Goal: Information Seeking & Learning: Check status

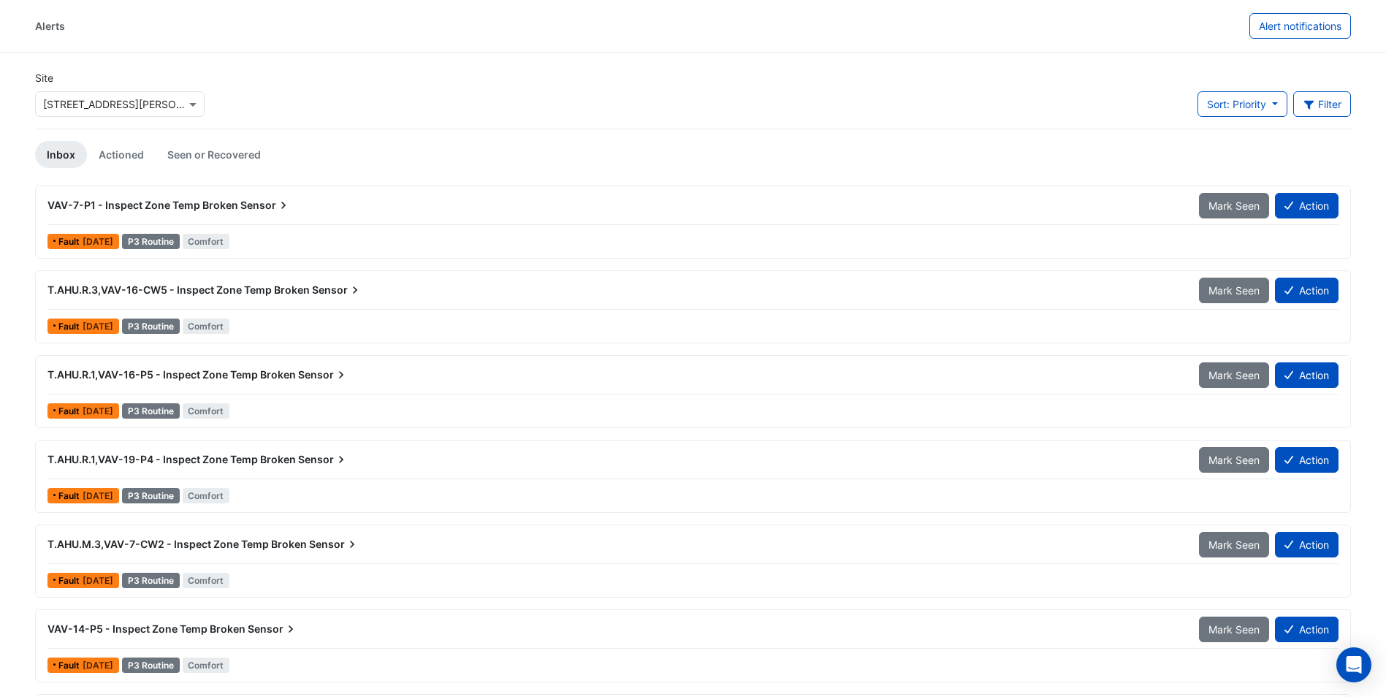
click at [49, 21] on div "Alerts" at bounding box center [50, 25] width 30 height 15
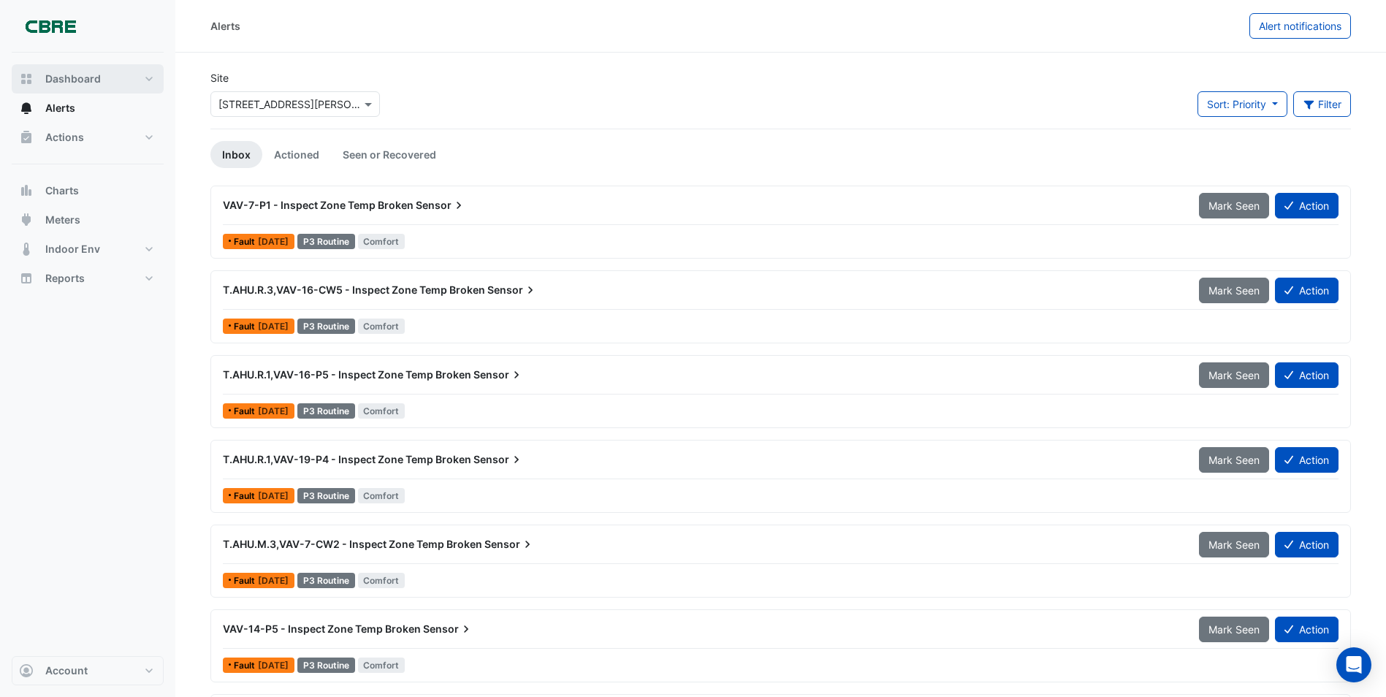
click at [85, 78] on span "Dashboard" at bounding box center [73, 79] width 56 height 15
select select "***"
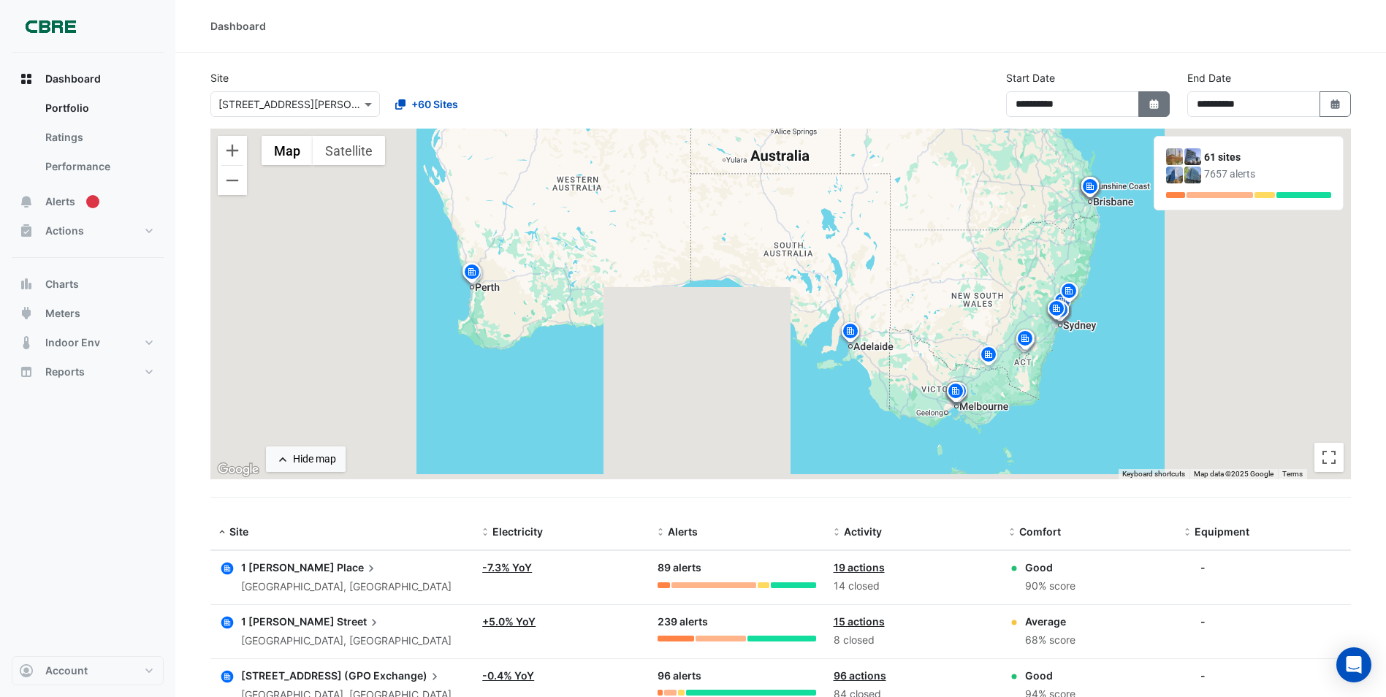
click at [929, 102] on icon "button" at bounding box center [1153, 103] width 9 height 9
select select "*"
select select "****"
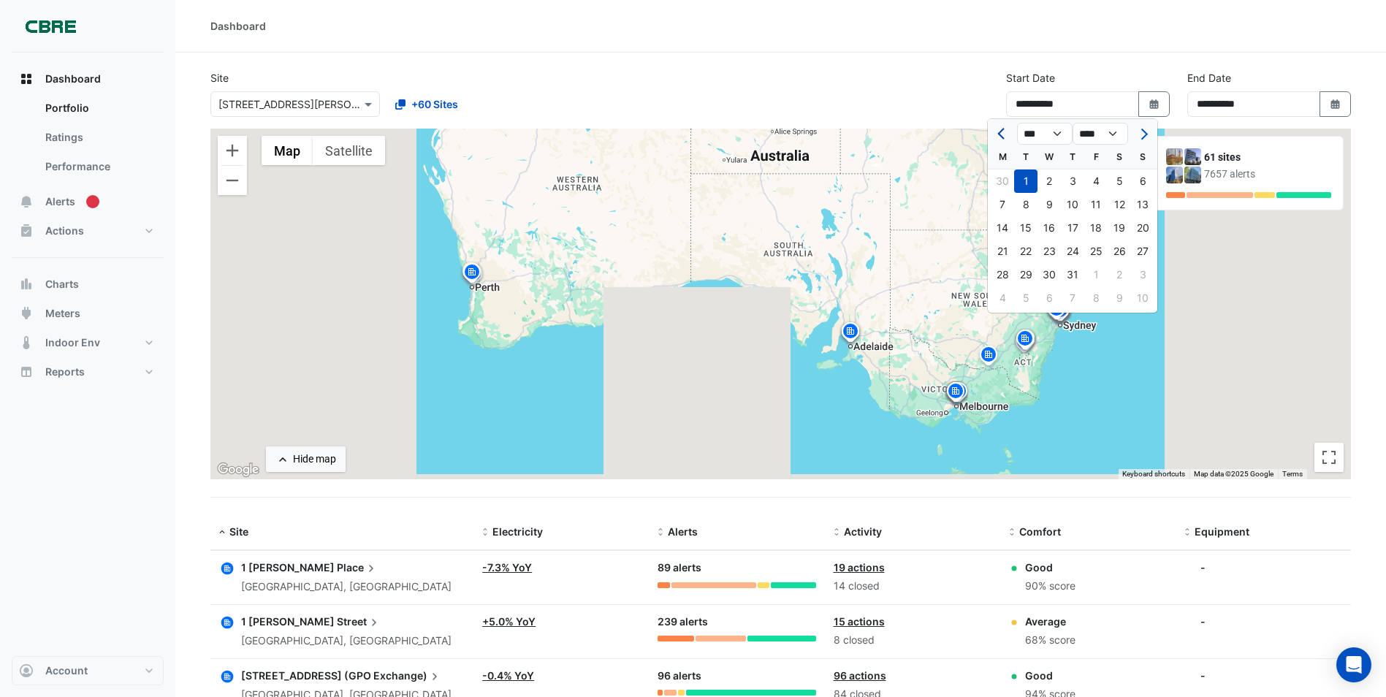
click at [929, 133] on span "Previous month" at bounding box center [1002, 134] width 11 height 11
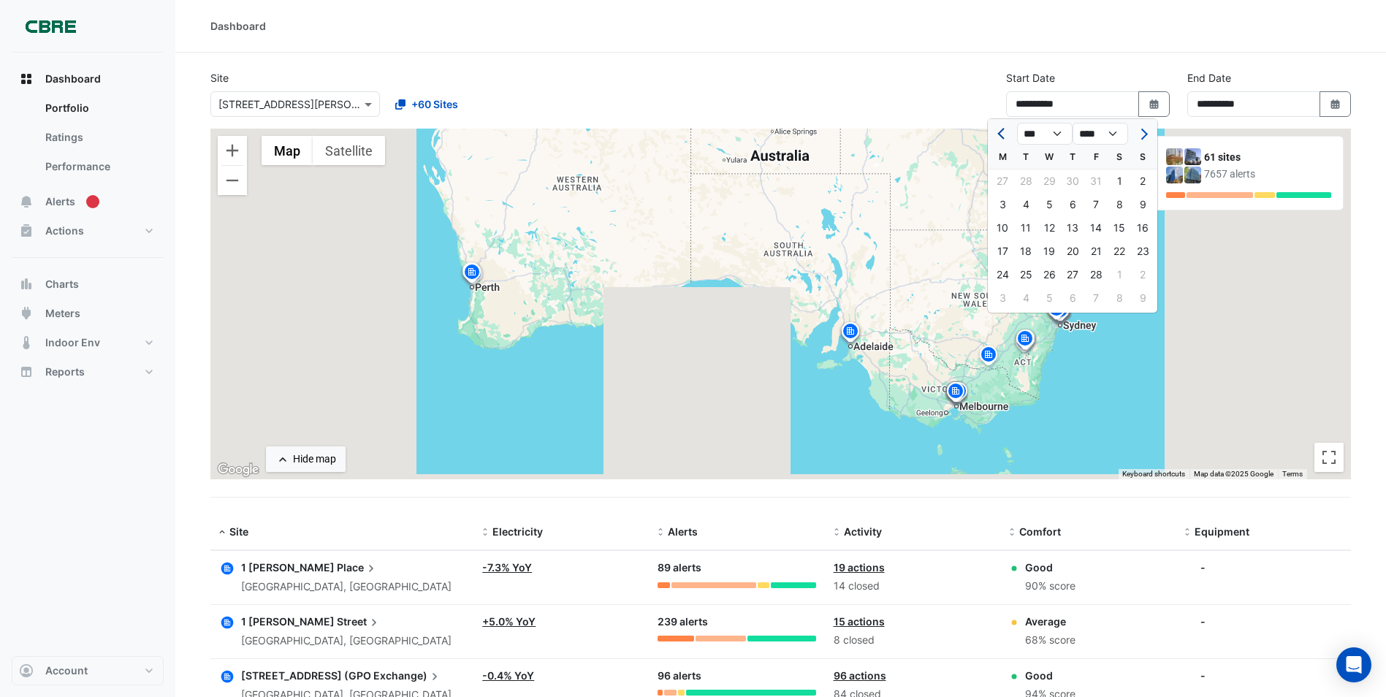
click at [929, 133] on span "Previous month" at bounding box center [1002, 134] width 11 height 11
select select "**"
select select "****"
click at [929, 134] on span "Previous month" at bounding box center [1002, 134] width 11 height 11
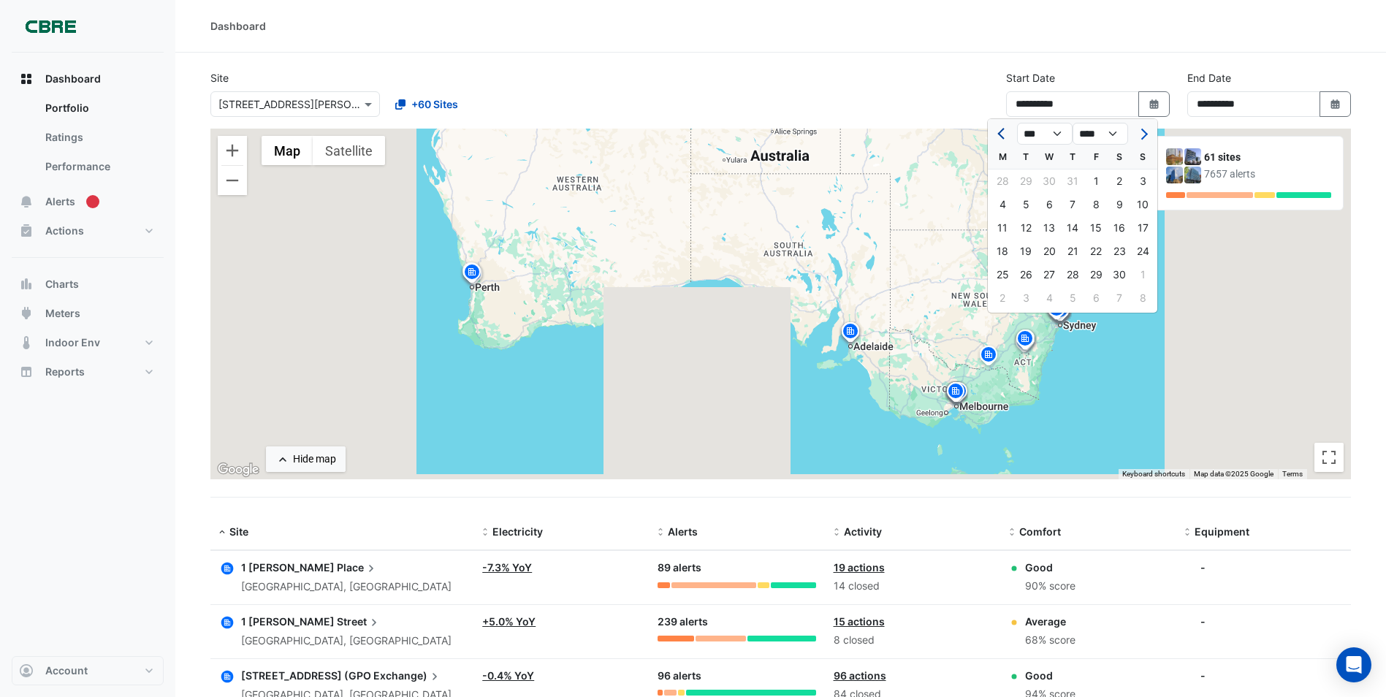
click at [929, 134] on span "Previous month" at bounding box center [1002, 134] width 11 height 11
select select "**"
click at [929, 183] on div "1" at bounding box center [1025, 180] width 23 height 23
type input "**********"
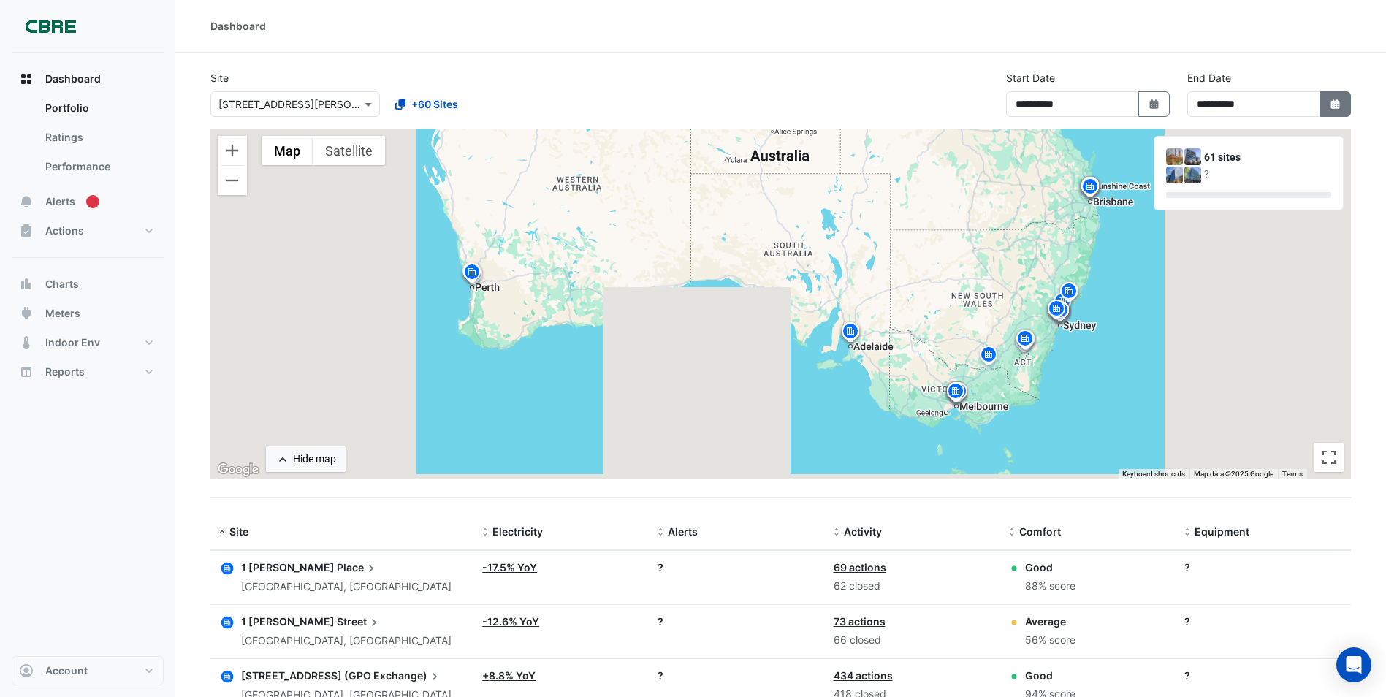
click at [929, 101] on icon "button" at bounding box center [1334, 103] width 9 height 9
select select "*"
select select "****"
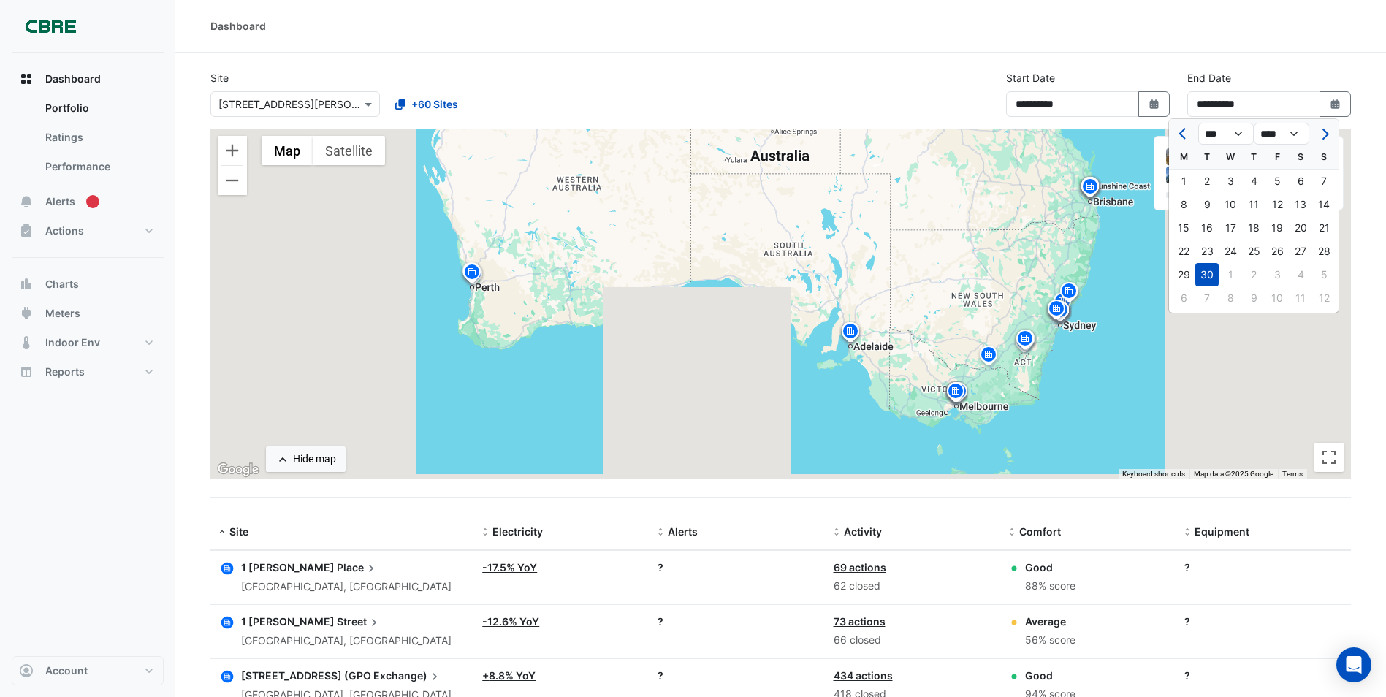
click at [929, 270] on div "30" at bounding box center [1206, 274] width 23 height 23
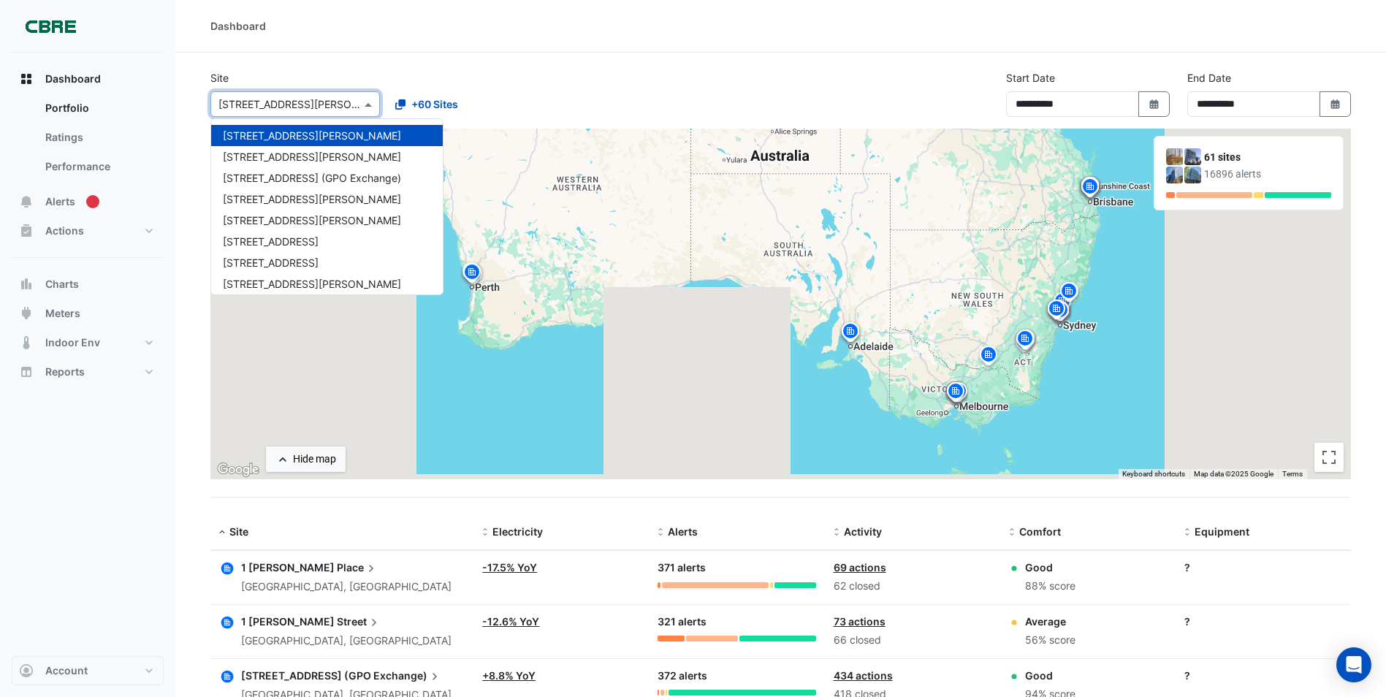
click at [366, 106] on span at bounding box center [370, 103] width 18 height 15
click at [320, 156] on div "[STREET_ADDRESS][PERSON_NAME]" at bounding box center [327, 156] width 232 height 21
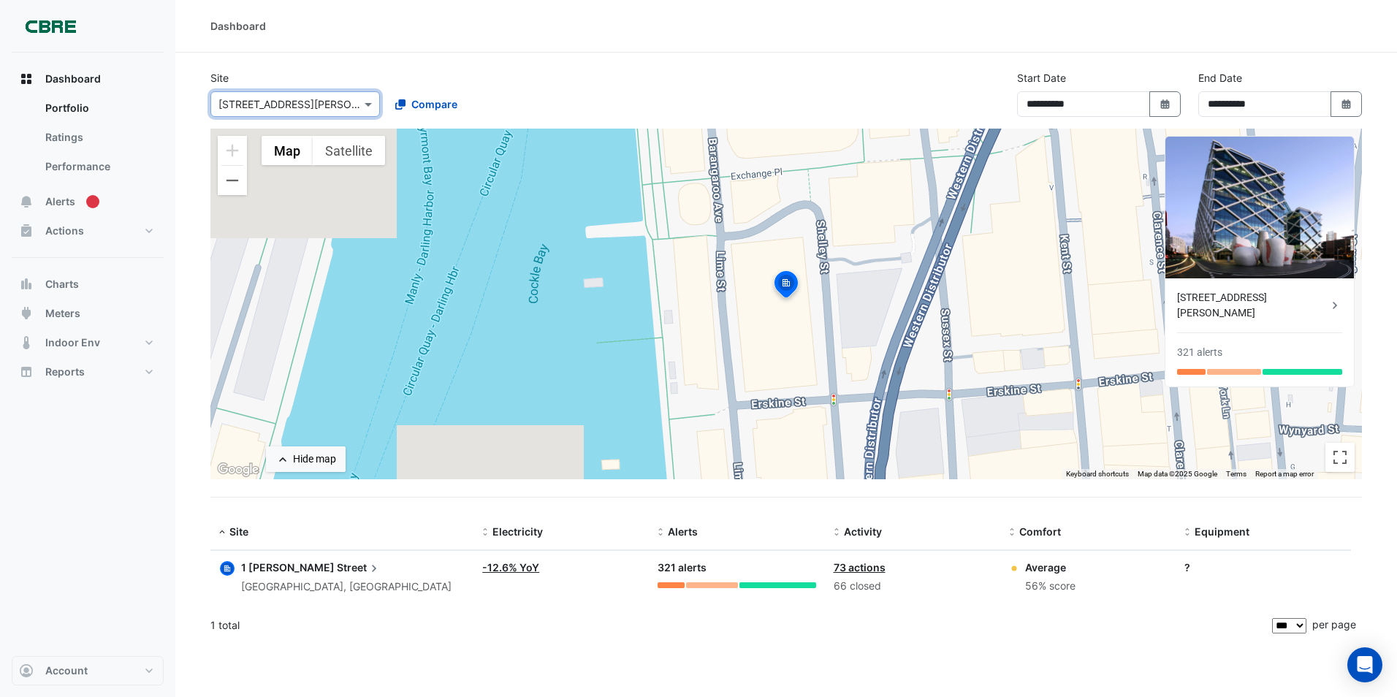
click at [864, 492] on link "73 actions" at bounding box center [860, 567] width 52 height 12
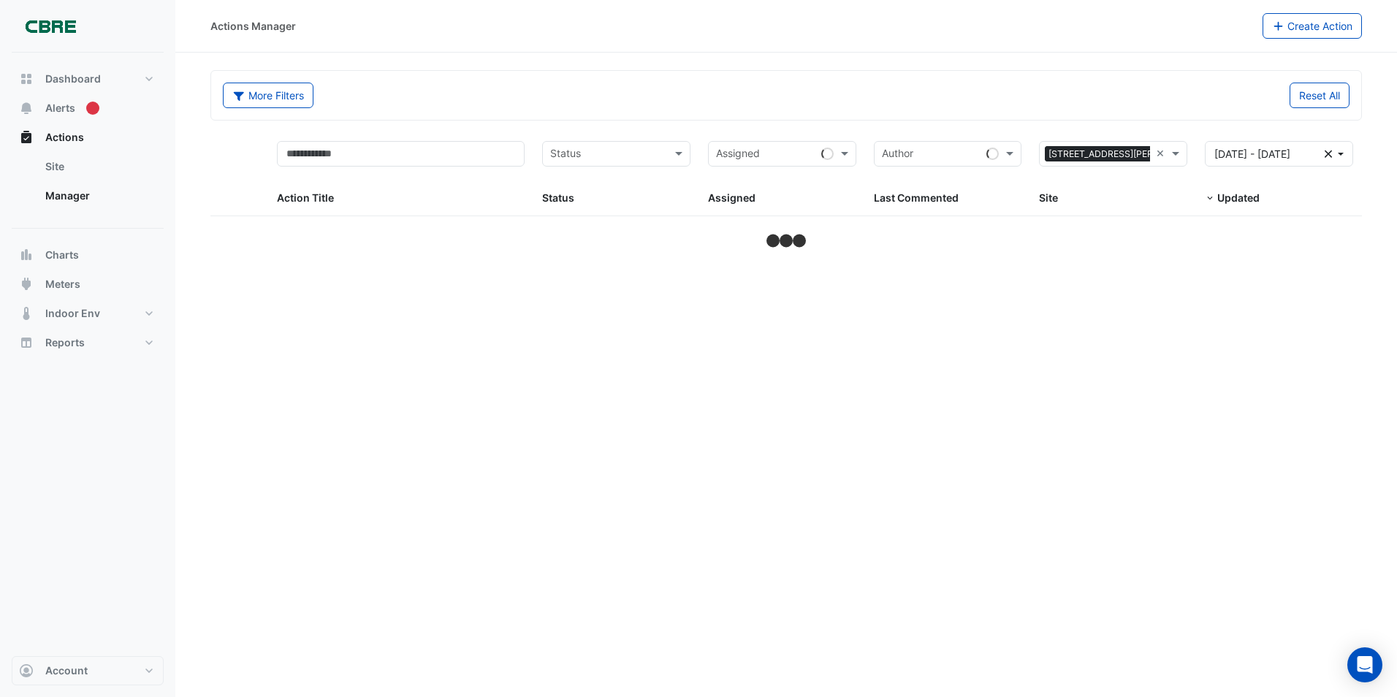
select select "***"
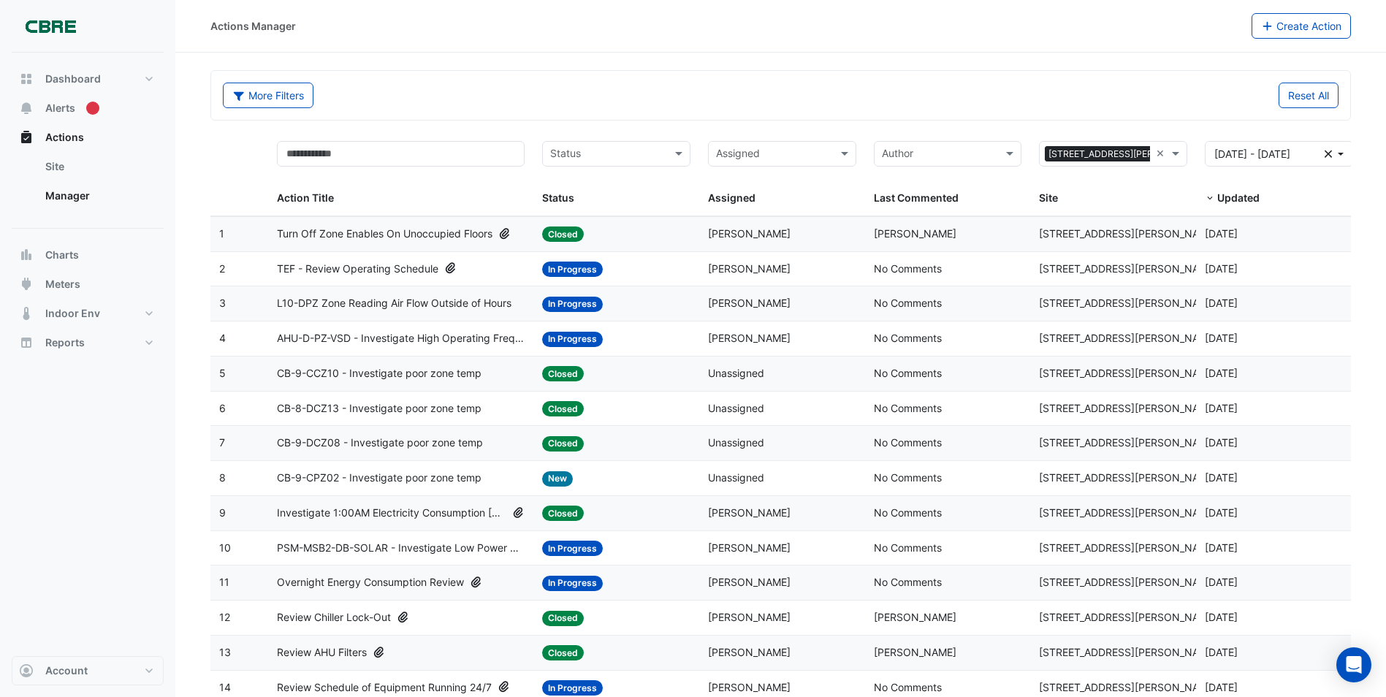
click at [665, 150] on input "text" at bounding box center [607, 155] width 115 height 17
click at [641, 189] on div "New" at bounding box center [616, 185] width 147 height 21
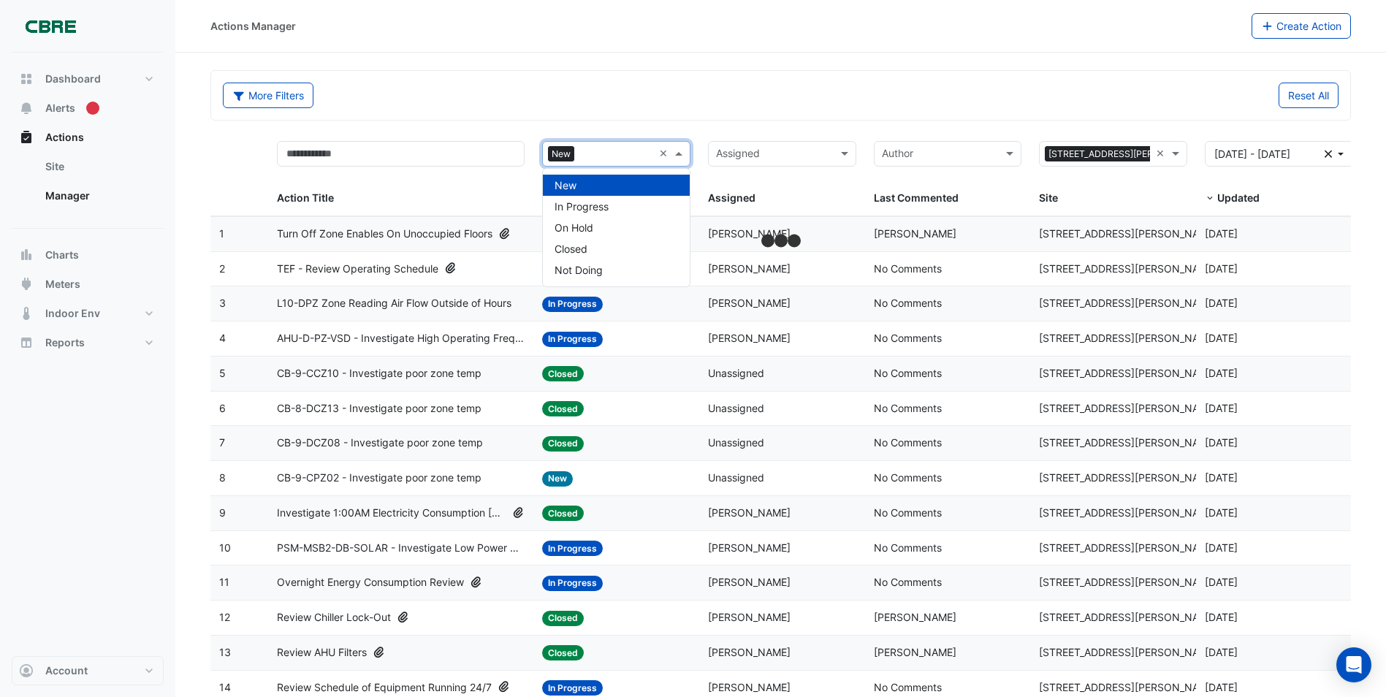
click at [678, 153] on span at bounding box center [680, 153] width 18 height 17
click at [622, 207] on div "In Progress" at bounding box center [616, 206] width 147 height 21
drag, startPoint x: 682, startPoint y: 154, endPoint x: 668, endPoint y: 166, distance: 18.1
click at [682, 154] on span at bounding box center [680, 153] width 18 height 17
click at [622, 227] on div "On Hold" at bounding box center [616, 227] width 147 height 21
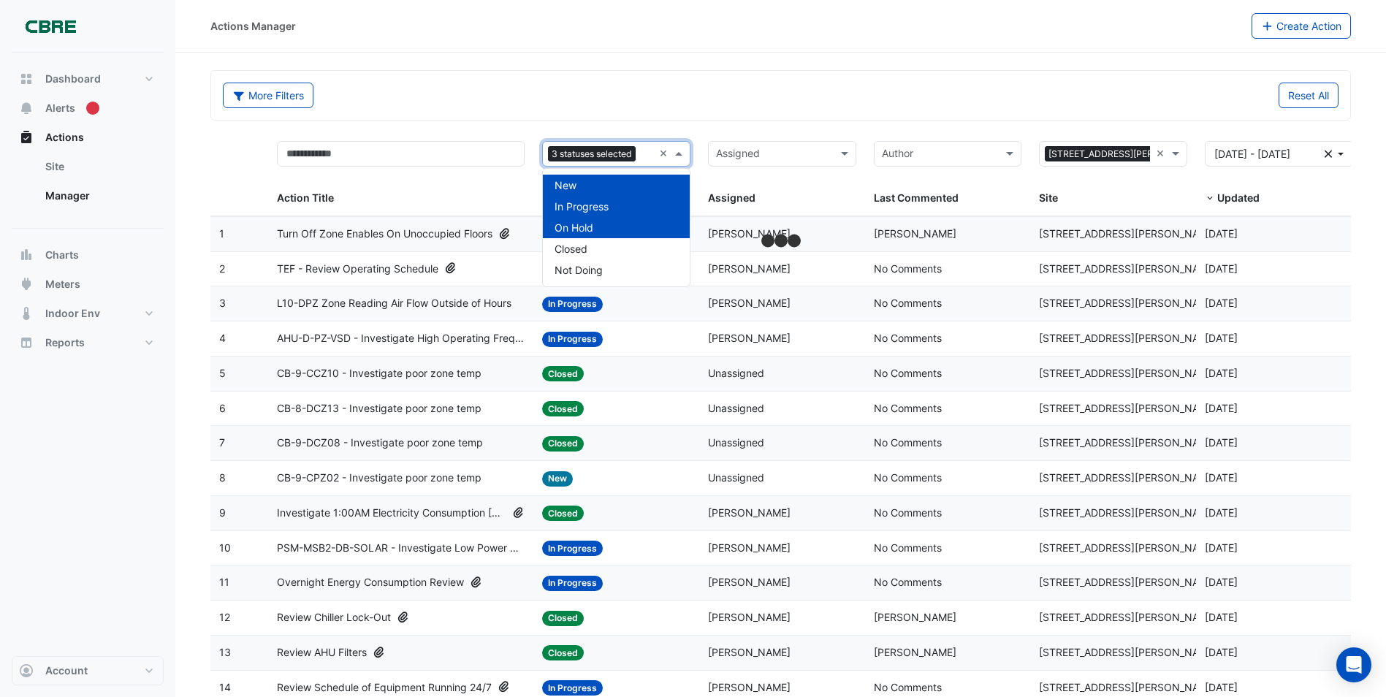
click at [681, 151] on span at bounding box center [680, 153] width 18 height 17
click at [793, 112] on div "More Filters Reset All" at bounding box center [780, 98] width 1133 height 31
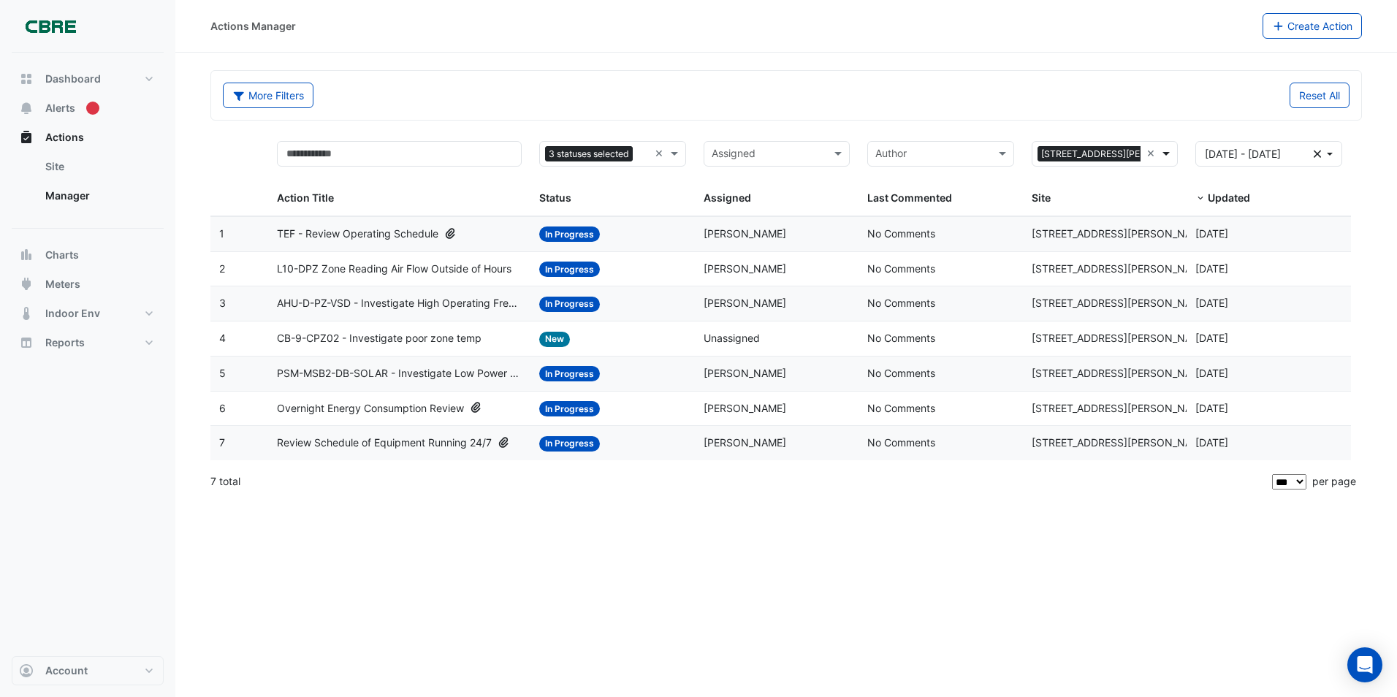
click at [929, 153] on span at bounding box center [1168, 153] width 18 height 17
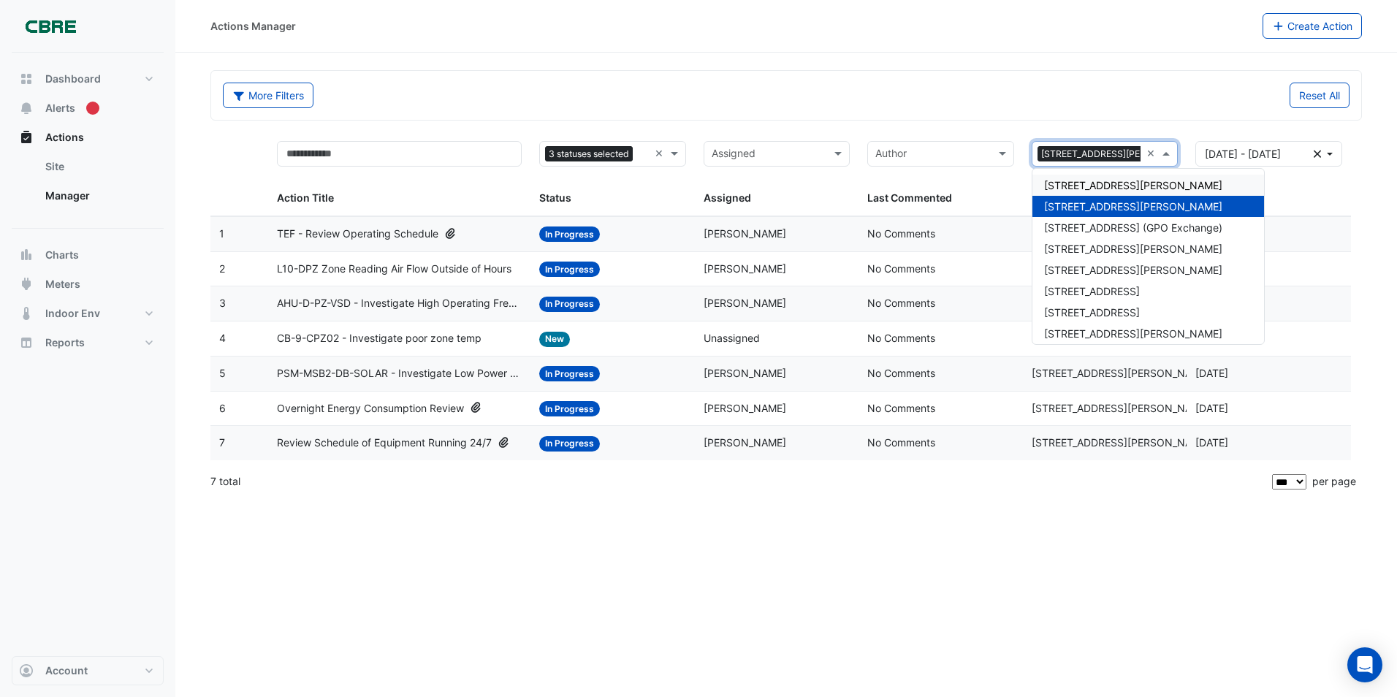
click at [929, 180] on div "[STREET_ADDRESS][PERSON_NAME]" at bounding box center [1148, 185] width 232 height 21
click at [929, 153] on span at bounding box center [1168, 153] width 18 height 17
click at [929, 204] on span "[STREET_ADDRESS][PERSON_NAME]" at bounding box center [1133, 206] width 178 height 12
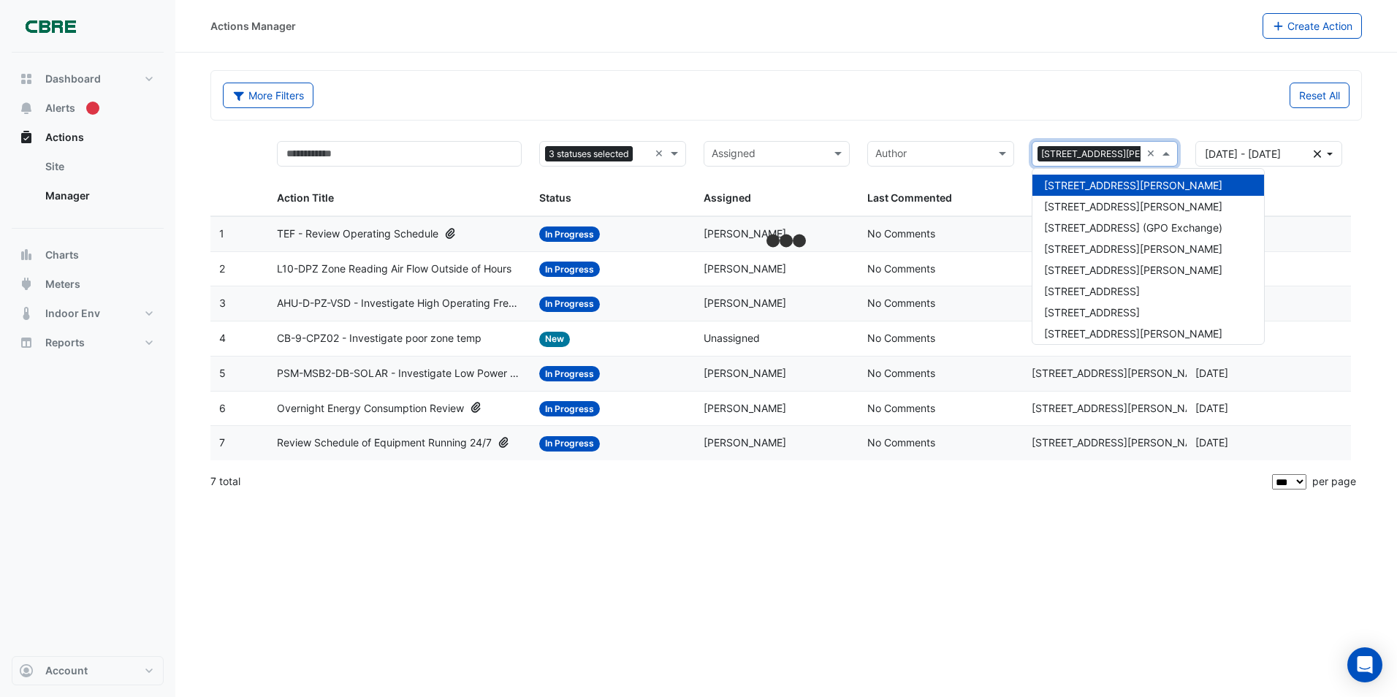
click at [689, 492] on div "Actions Manager Create Action More Filters Reset All 3 statuses selected × Assi…" at bounding box center [785, 348] width 1221 height 697
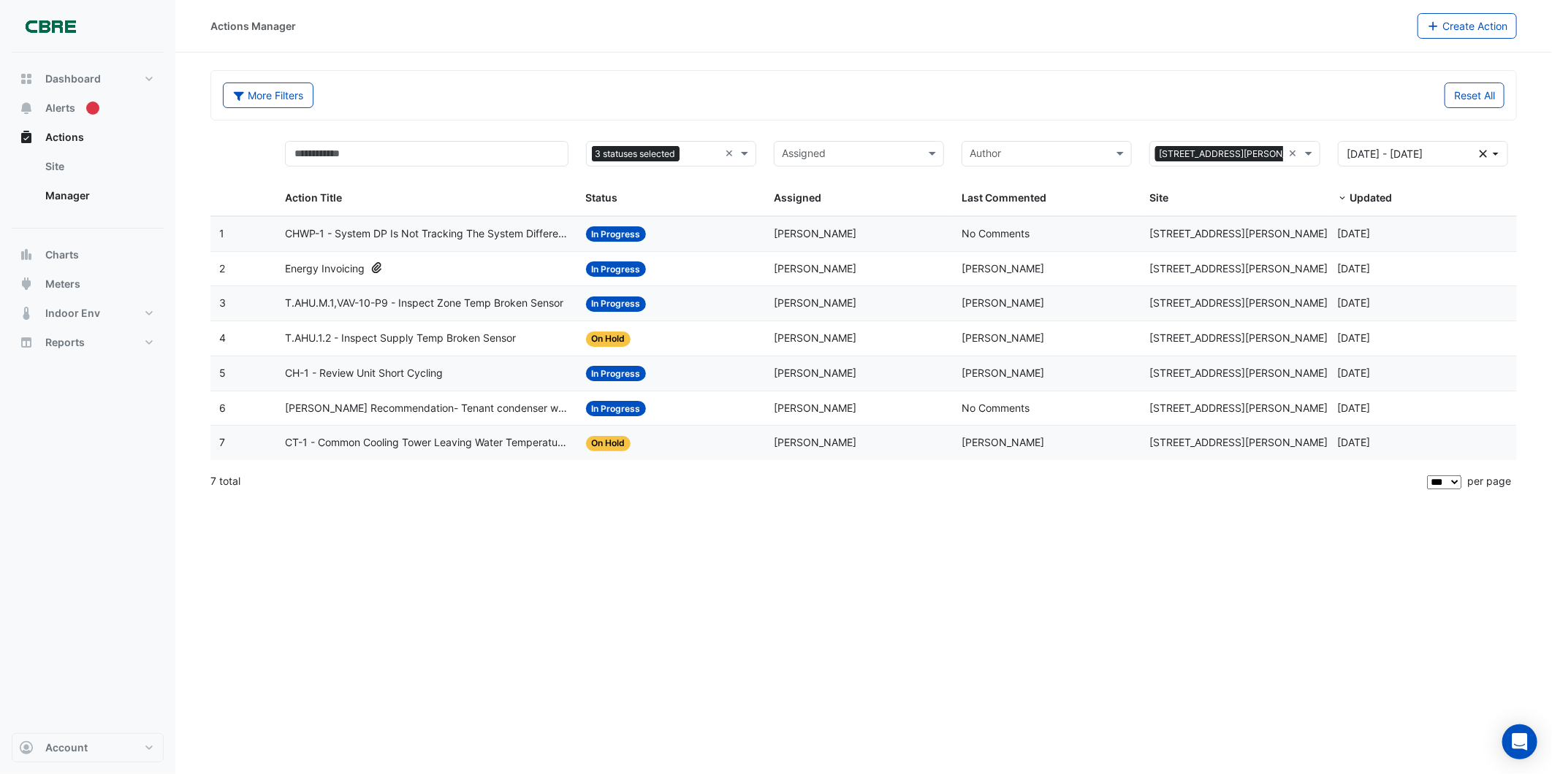
drag, startPoint x: 505, startPoint y: 298, endPoint x: 398, endPoint y: 523, distance: 249.0
click at [376, 492] on div "Actions Manager Create Action More Filters Reset All 3 statuses selected × Assi…" at bounding box center [863, 387] width 1376 height 774
drag, startPoint x: 605, startPoint y: 310, endPoint x: 475, endPoint y: 634, distance: 348.8
click at [475, 492] on div "Actions Manager Create Action More Filters Reset All 3 statuses selected × Assi…" at bounding box center [863, 387] width 1376 height 774
click at [620, 378] on span "In Progress" at bounding box center [616, 373] width 61 height 15
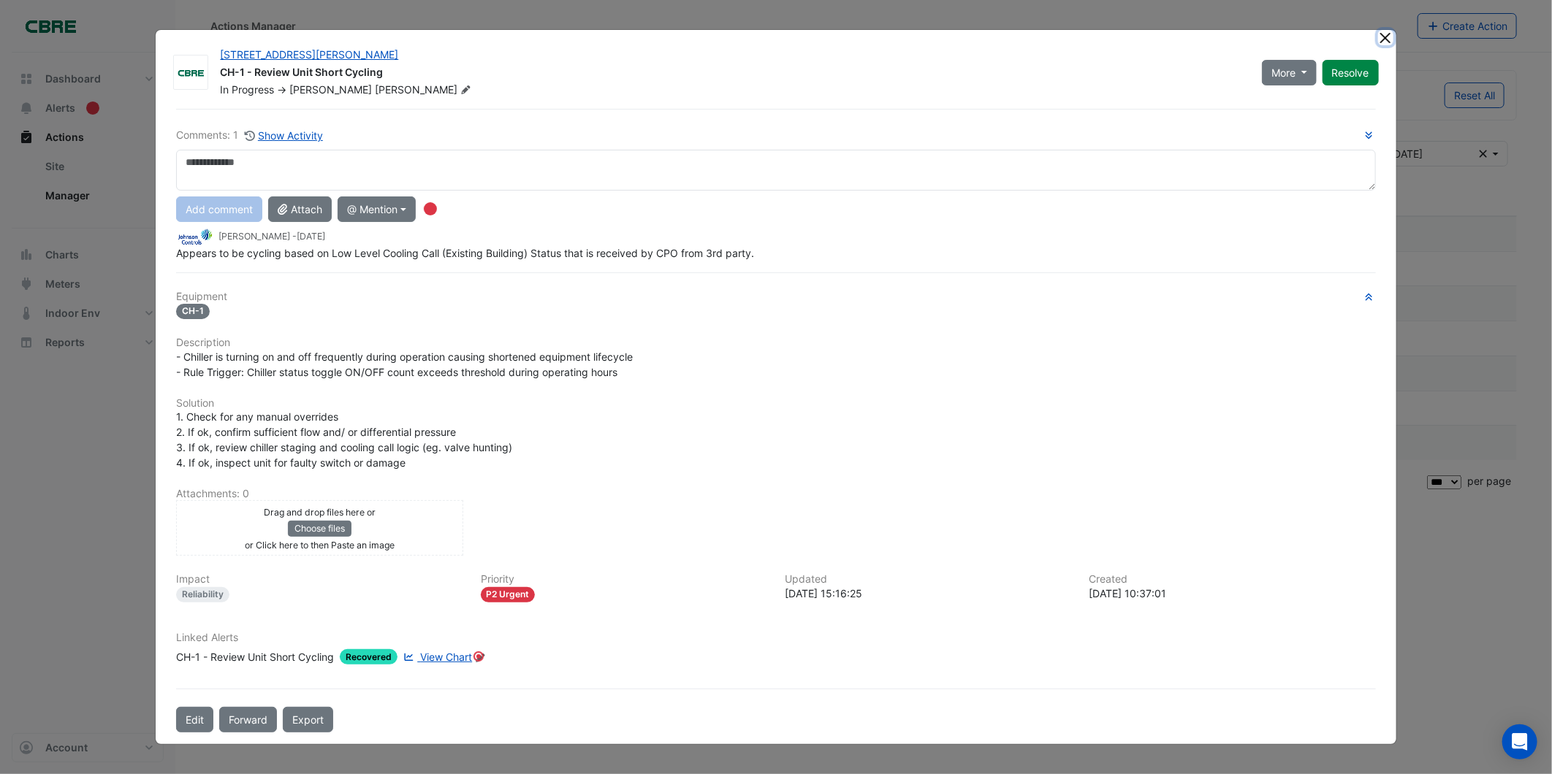
click at [929, 39] on button "Close" at bounding box center [1385, 37] width 15 height 15
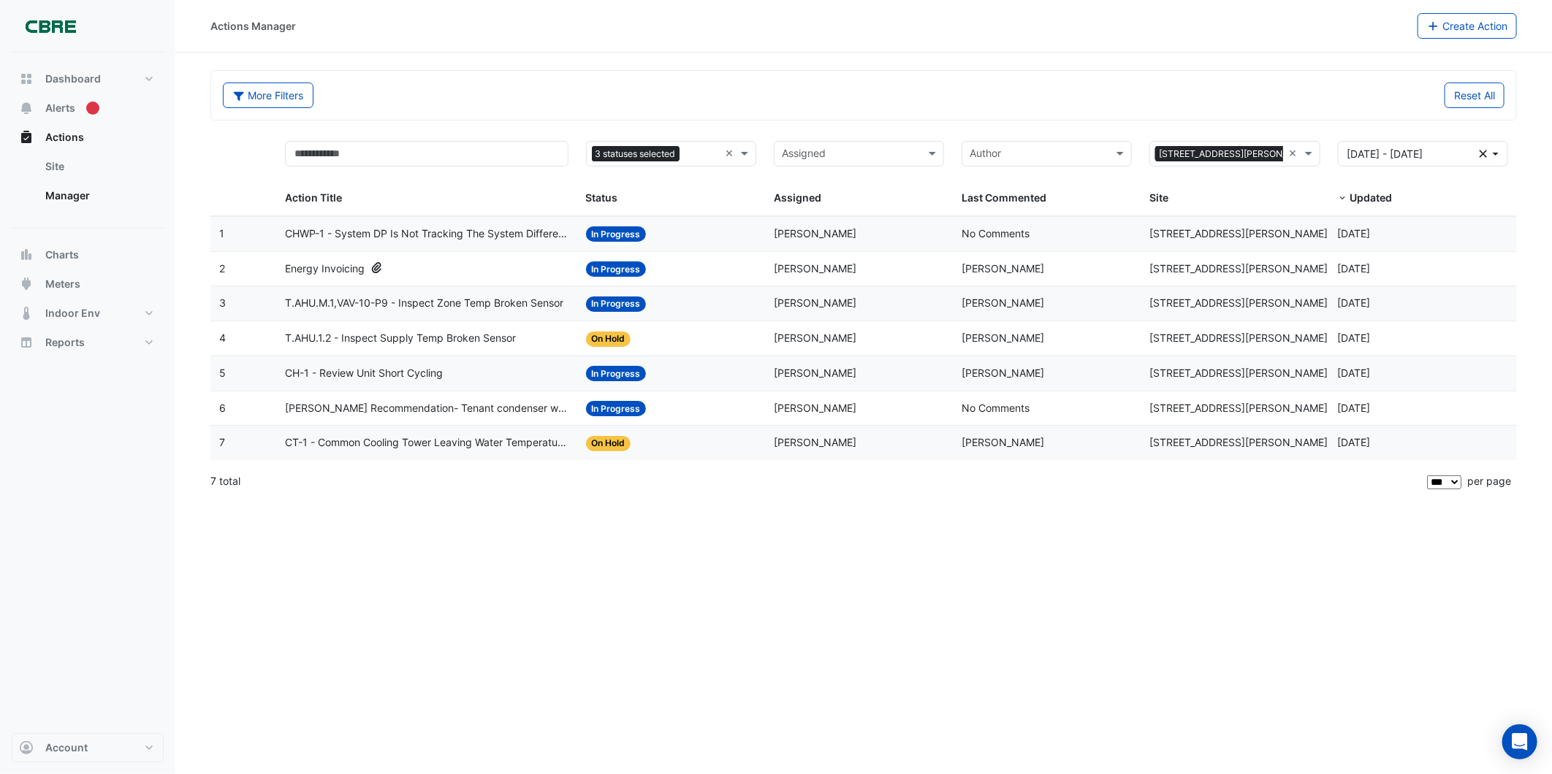
click at [624, 234] on span "In Progress" at bounding box center [616, 233] width 61 height 15
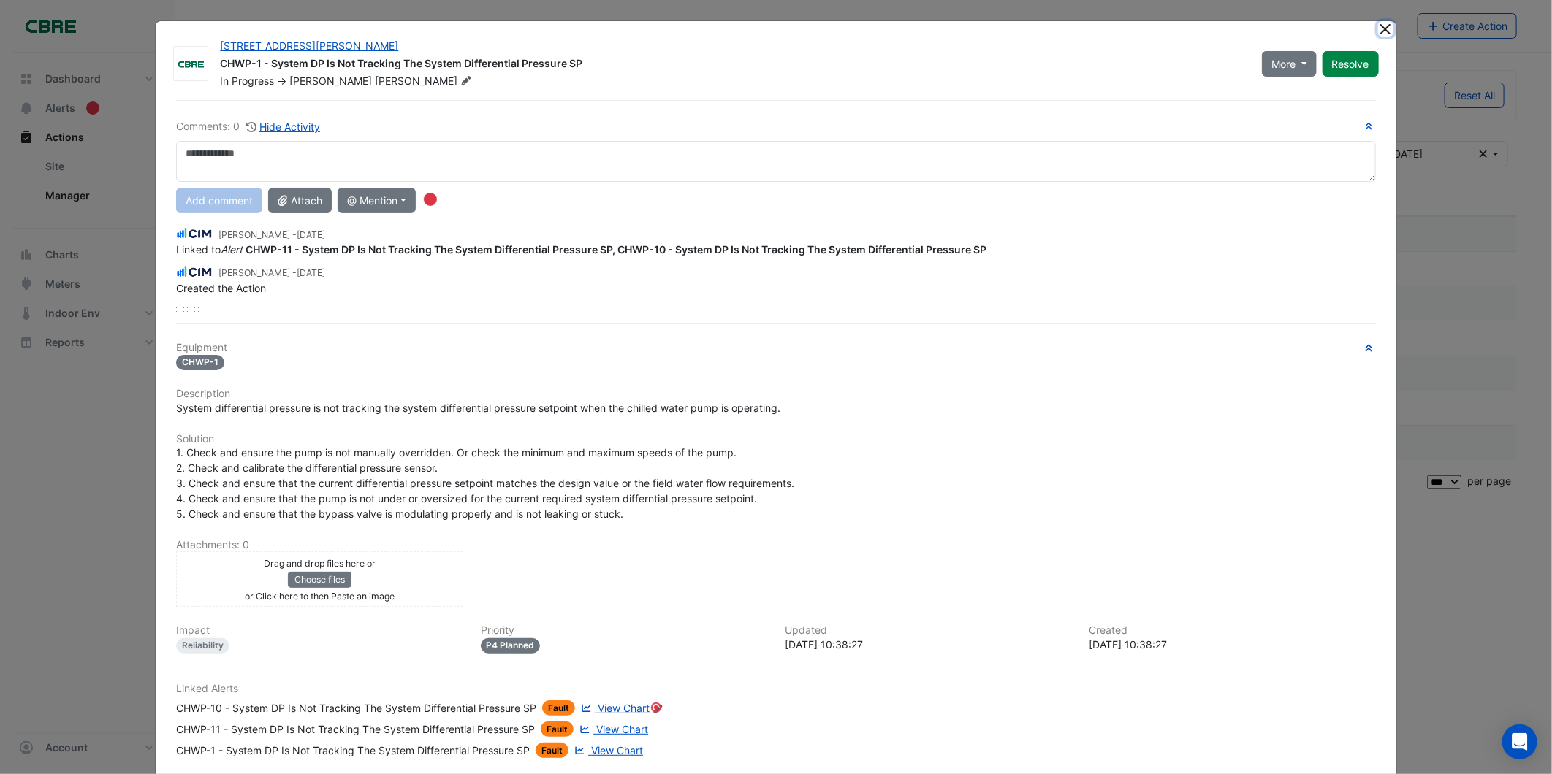
click at [929, 26] on button "Close" at bounding box center [1385, 28] width 15 height 15
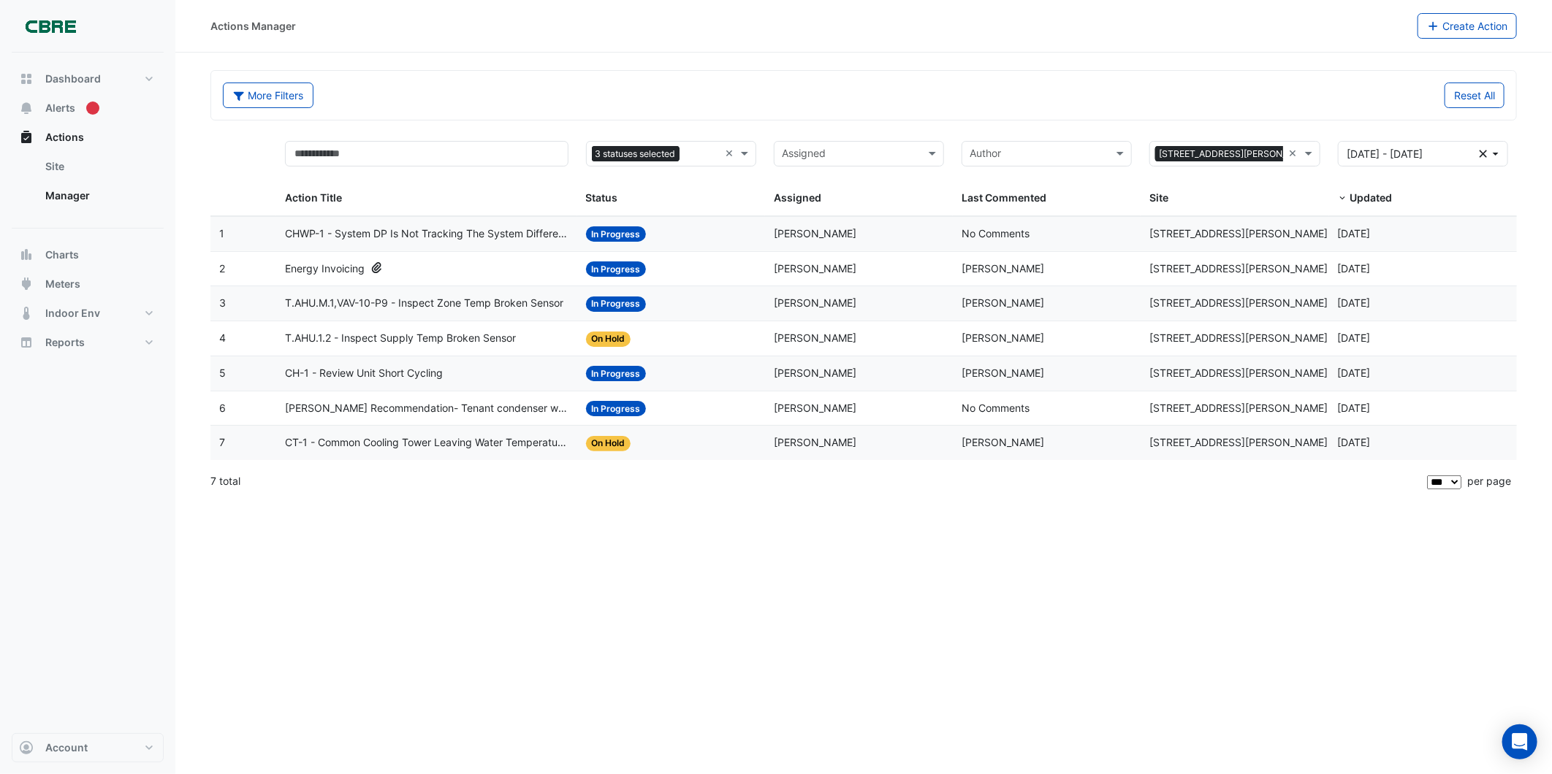
click at [346, 267] on span "Energy Invoicing" at bounding box center [325, 269] width 80 height 17
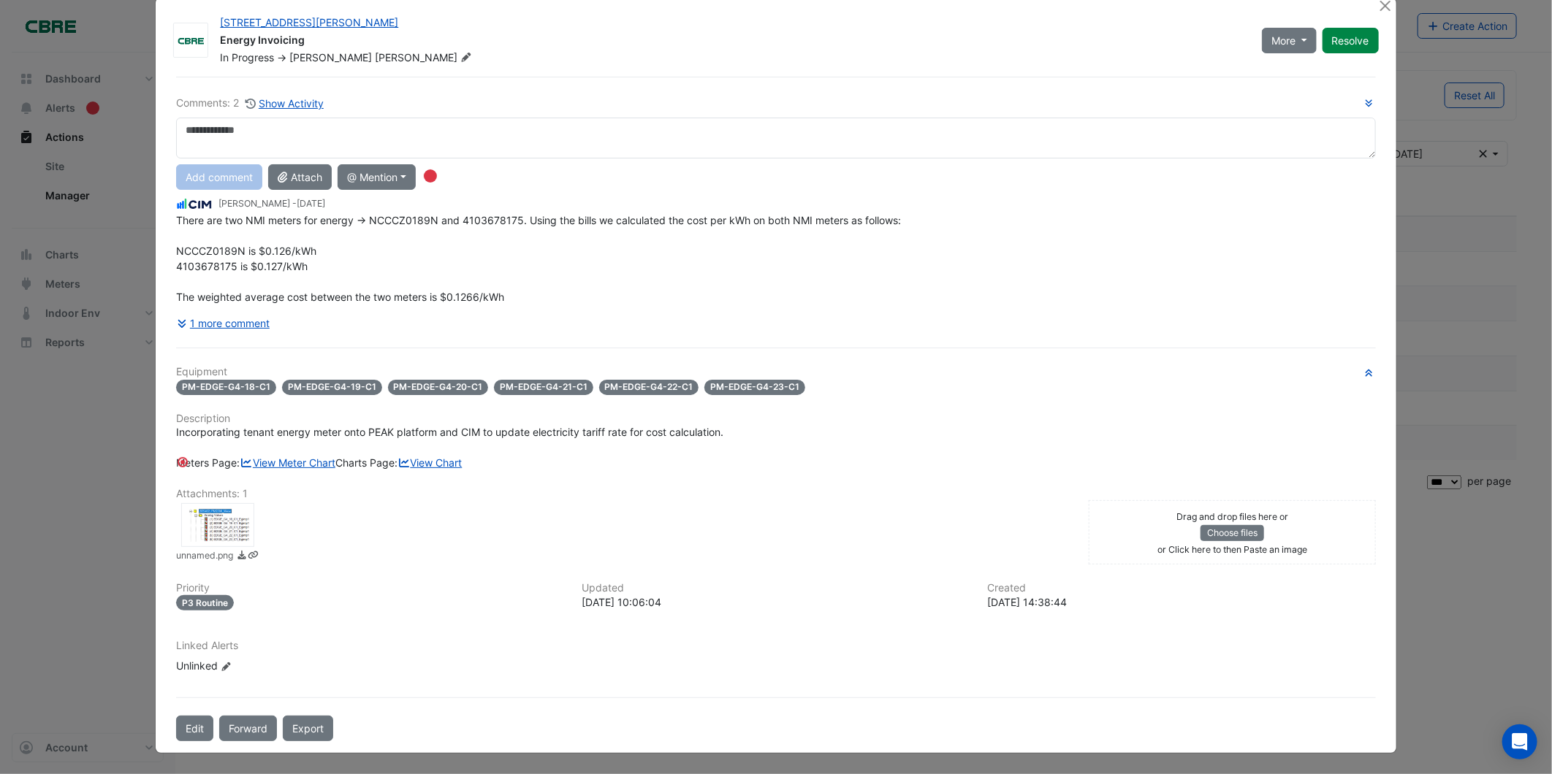
scroll to position [66, 0]
click at [207, 310] on button "1 more comment" at bounding box center [223, 323] width 94 height 26
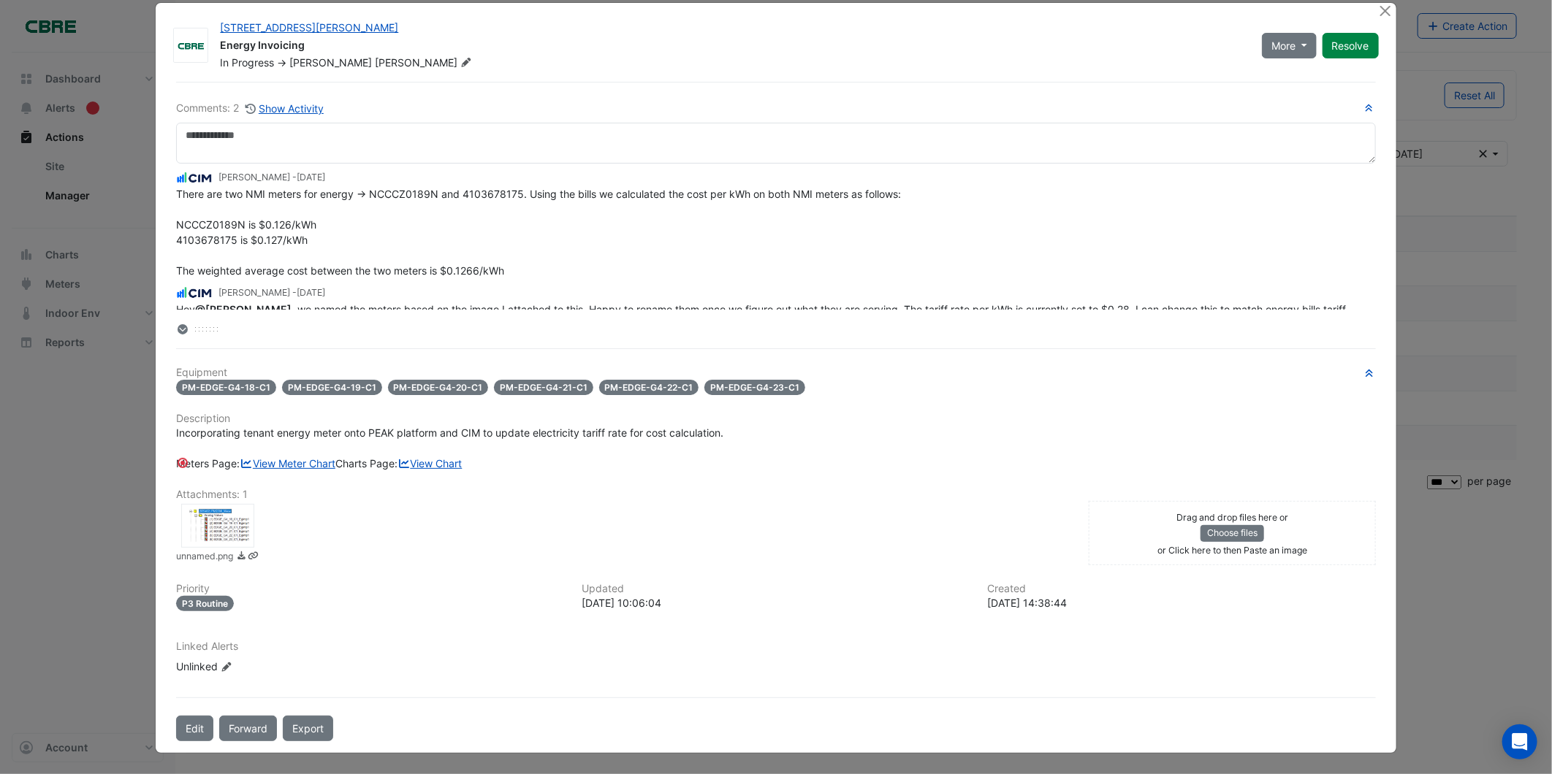
scroll to position [0, 0]
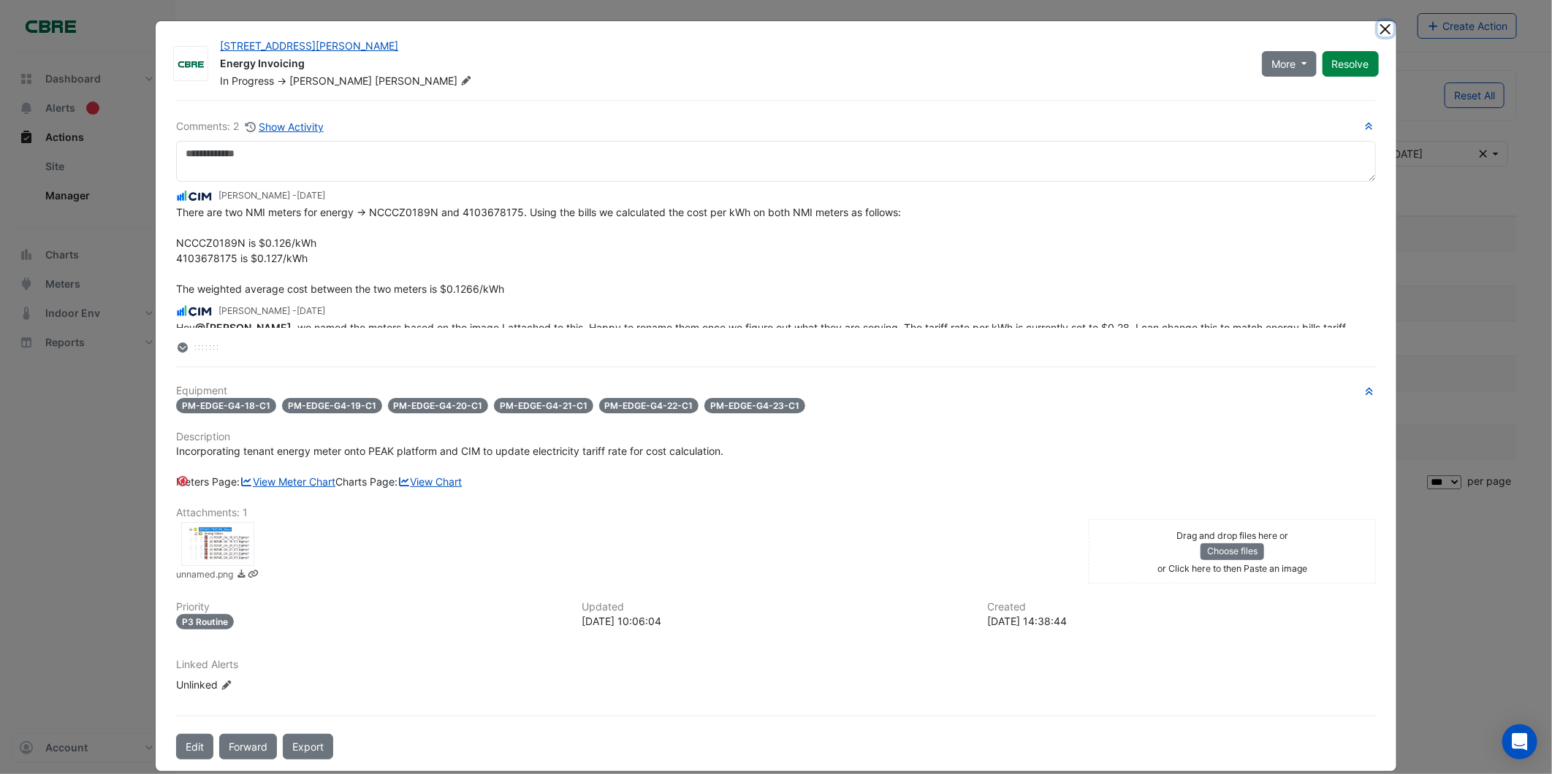
click at [929, 32] on button "Close" at bounding box center [1385, 28] width 15 height 15
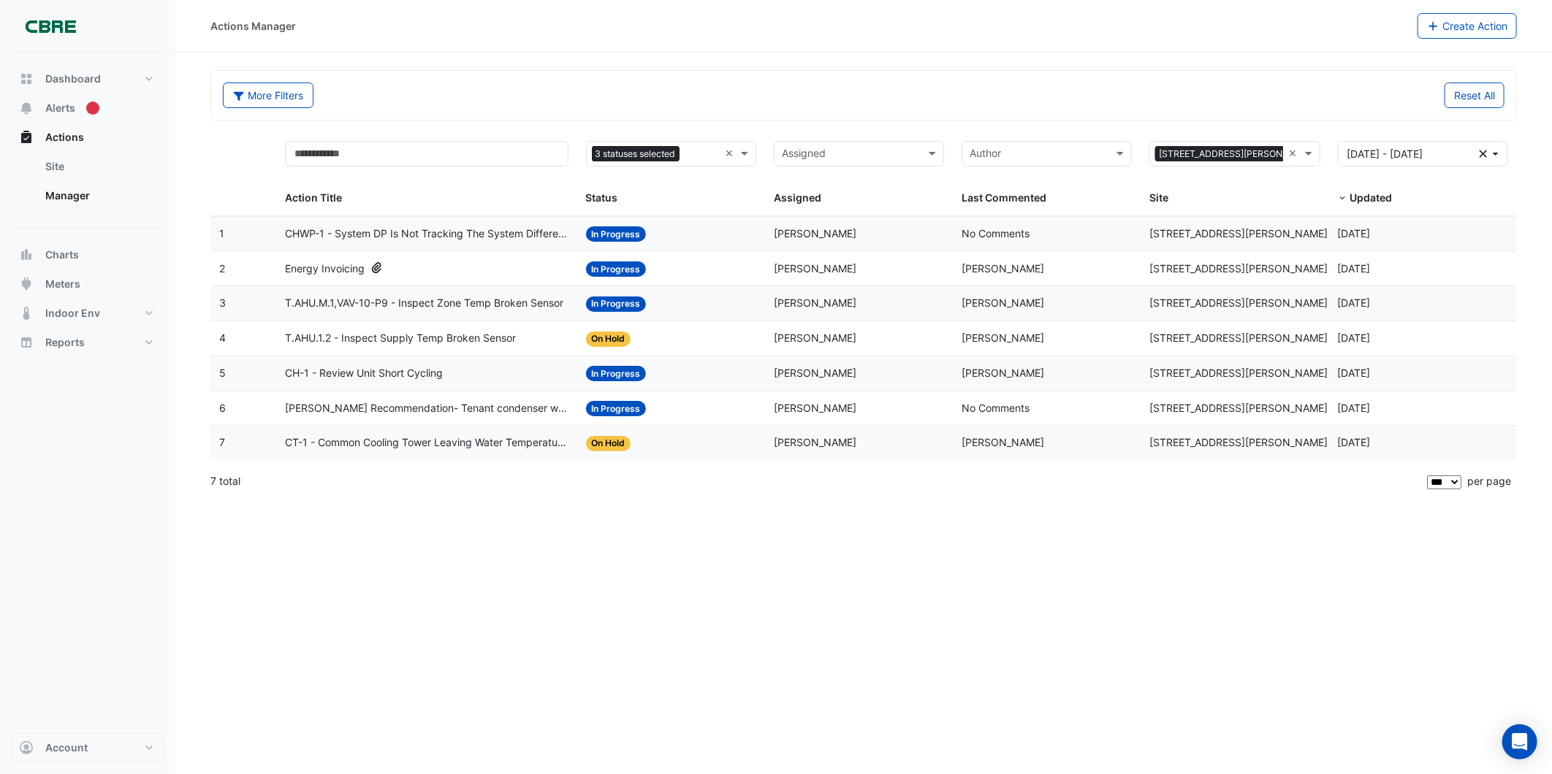
click at [789, 344] on span "[PERSON_NAME]" at bounding box center [815, 338] width 83 height 12
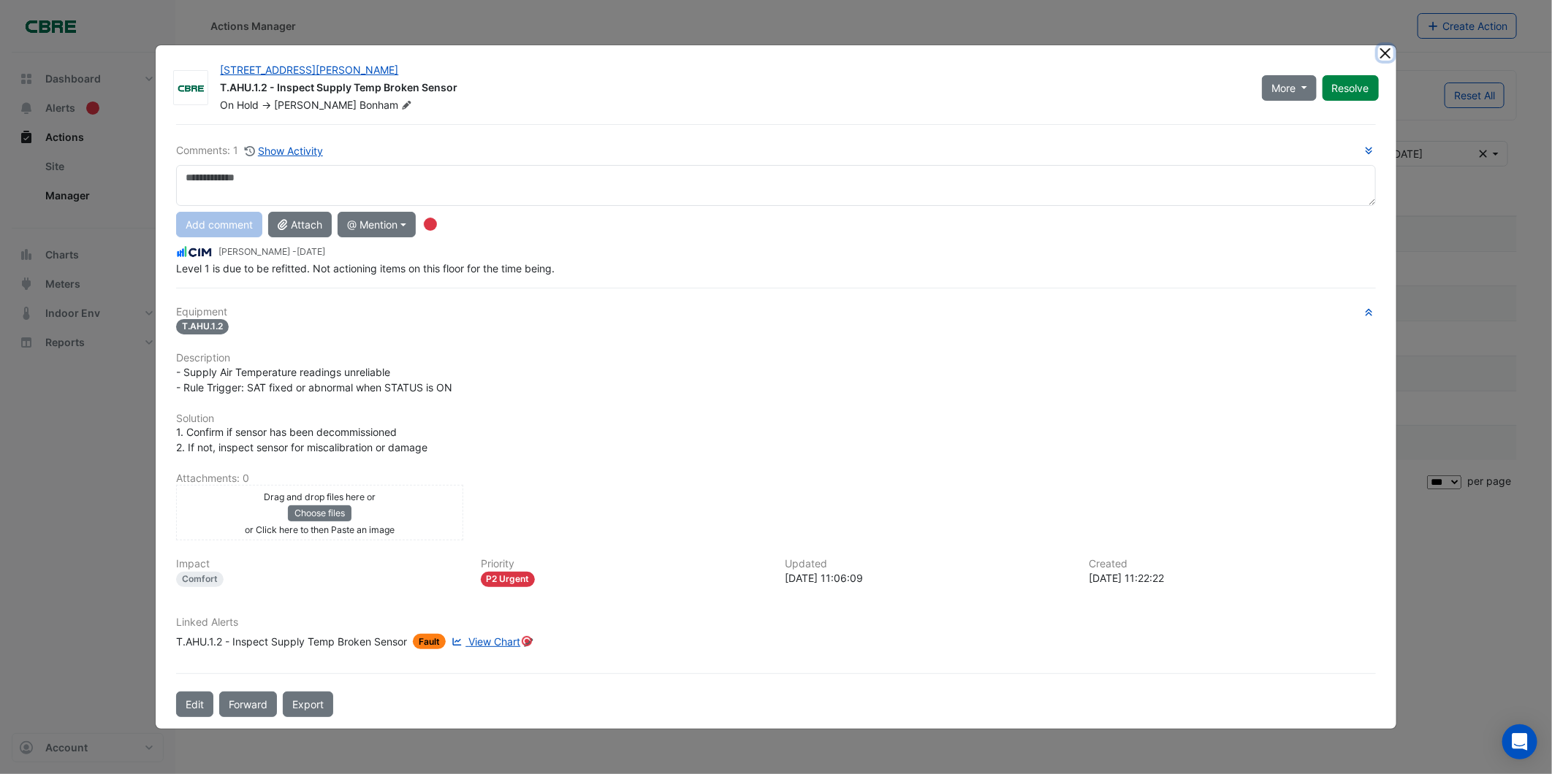
click at [929, 48] on button "Close" at bounding box center [1385, 52] width 15 height 15
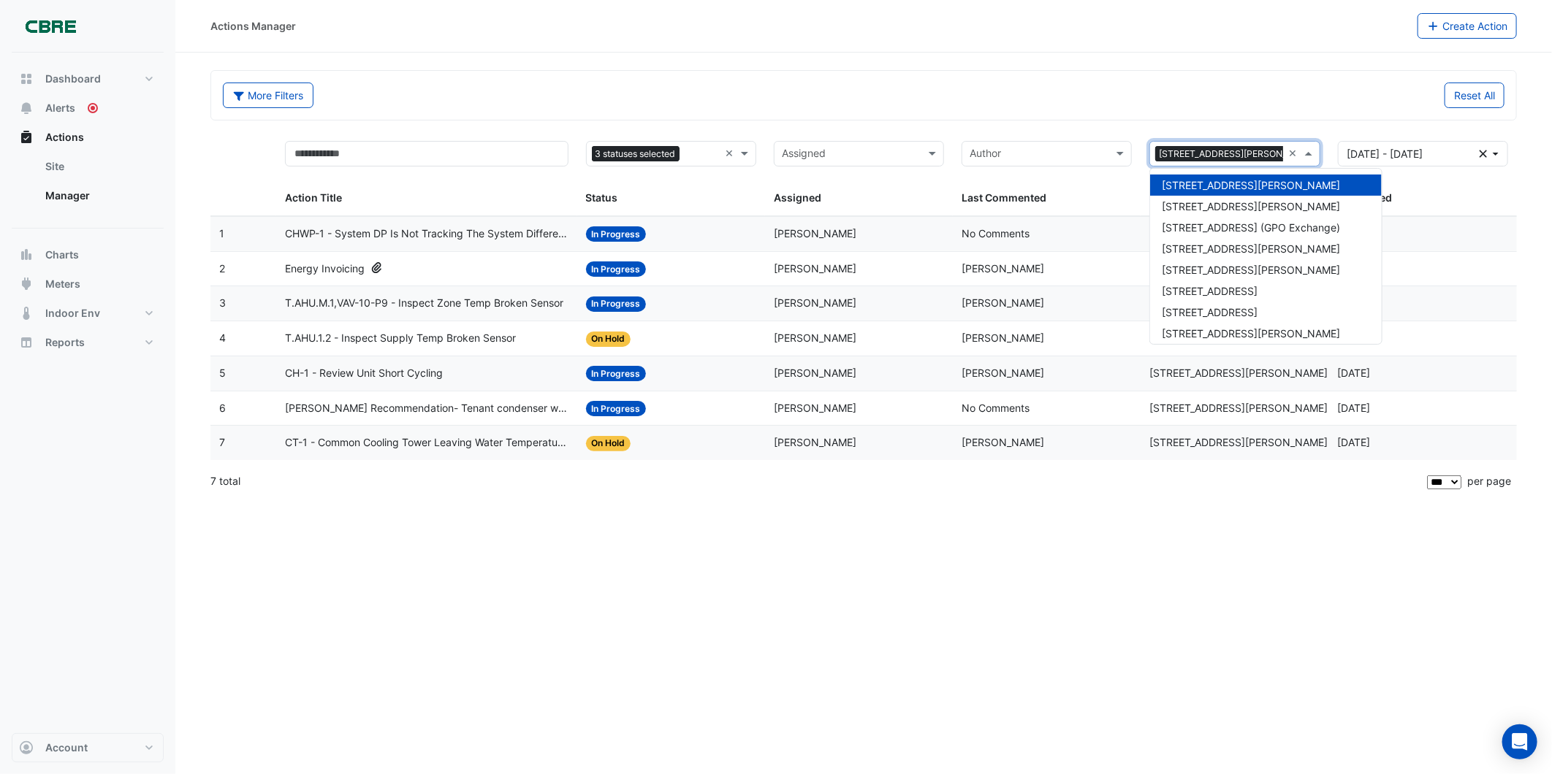
click at [929, 156] on span at bounding box center [1310, 153] width 18 height 17
click at [929, 244] on span "[STREET_ADDRESS][PERSON_NAME]" at bounding box center [1251, 249] width 178 height 12
click at [929, 153] on span at bounding box center [1310, 153] width 18 height 17
click at [929, 191] on div "[STREET_ADDRESS][PERSON_NAME]" at bounding box center [1266, 185] width 232 height 21
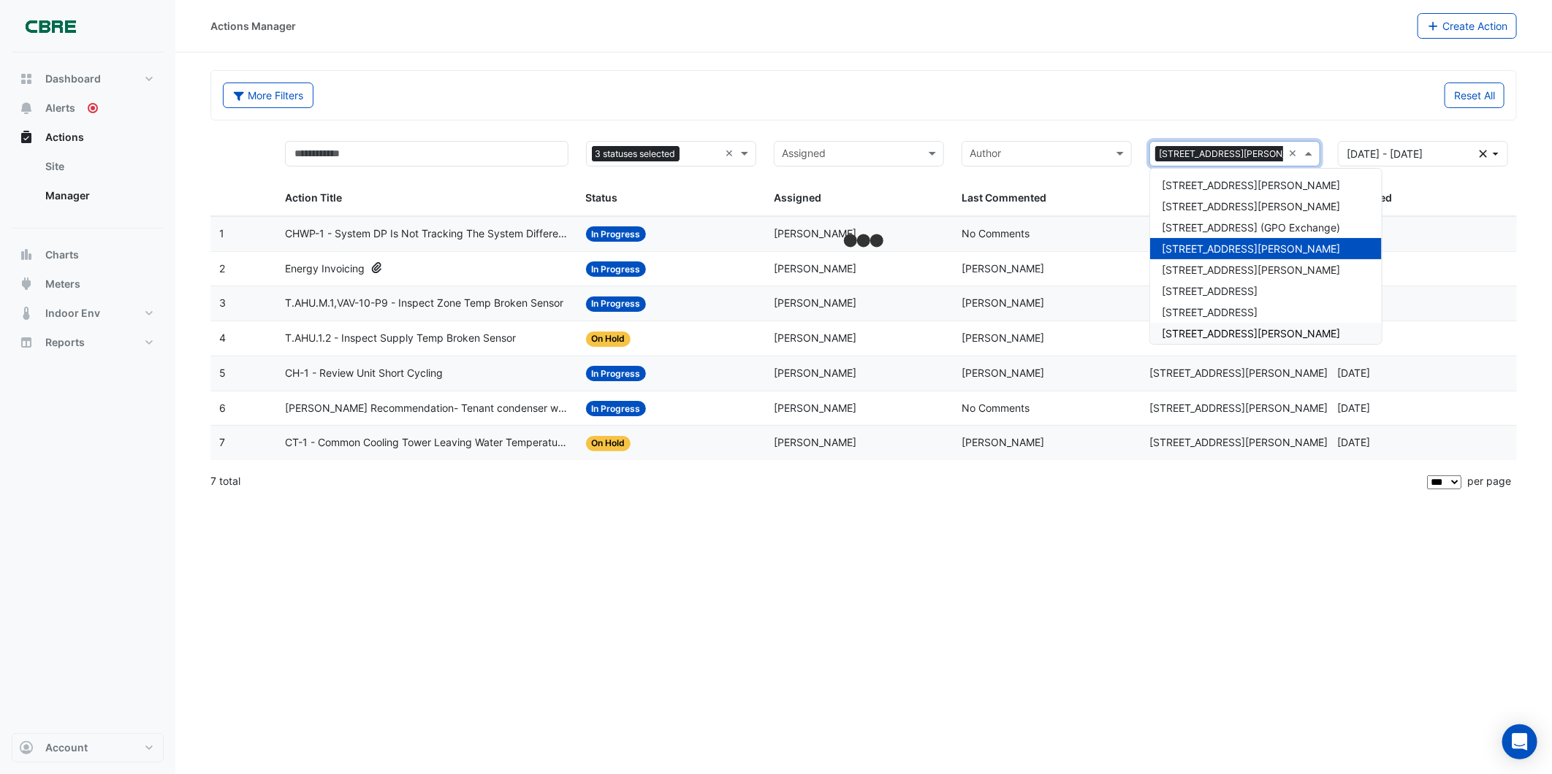
click at [929, 329] on span "[STREET_ADDRESS][PERSON_NAME]" at bounding box center [1251, 333] width 178 height 12
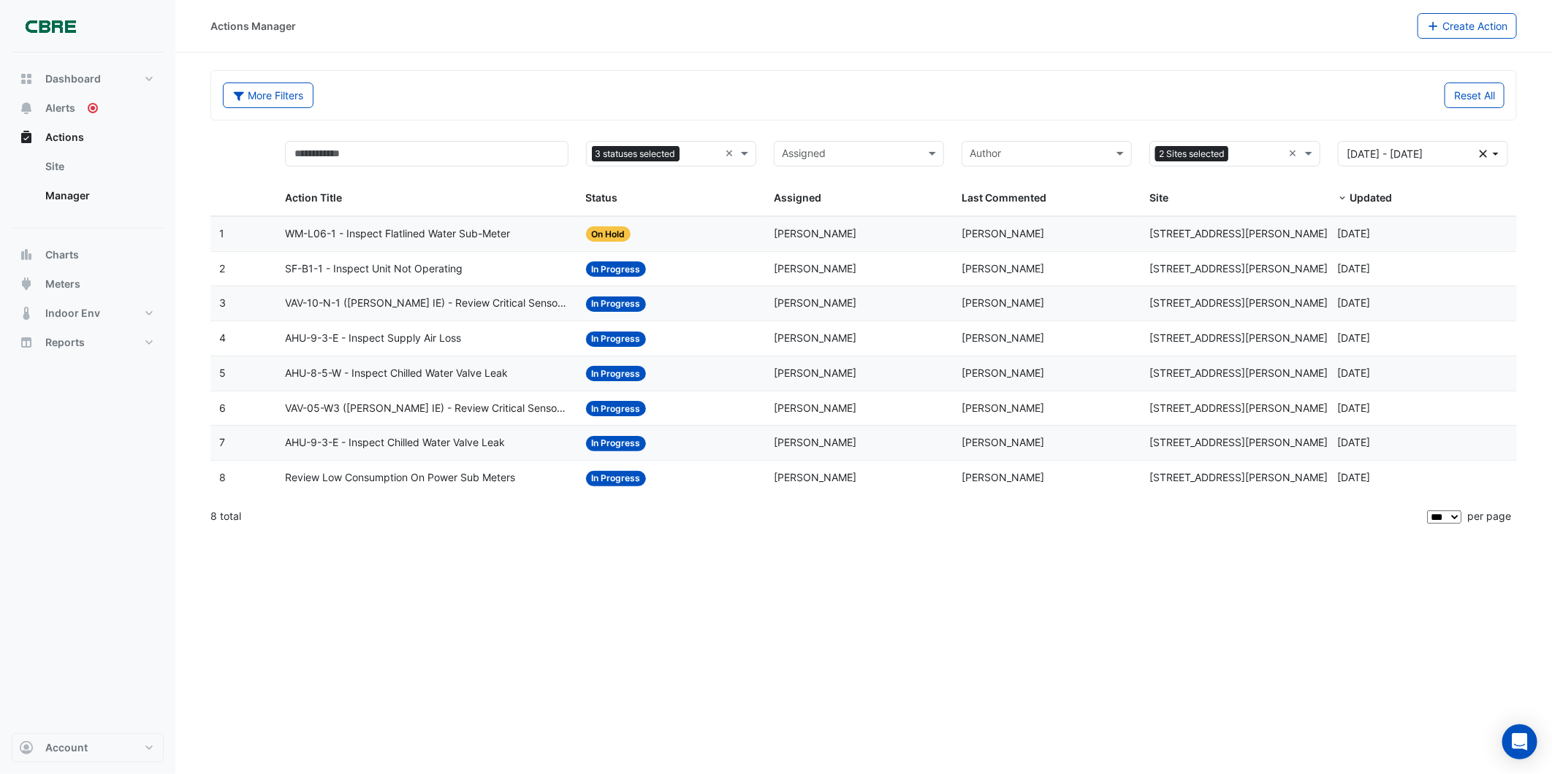
click at [442, 267] on span "SF-B1-1 - Inspect Unit Not Operating" at bounding box center [374, 269] width 178 height 17
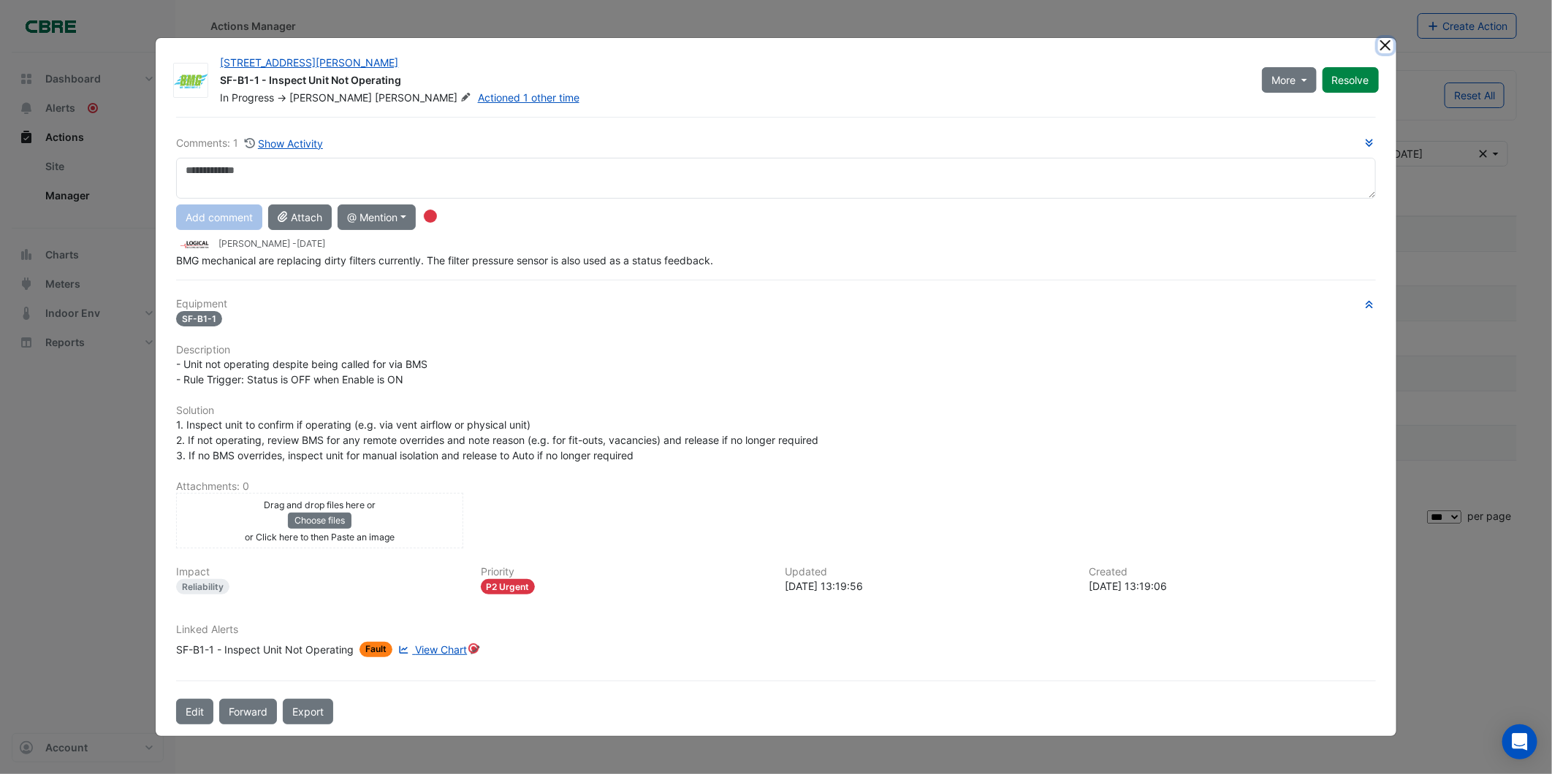
click at [929, 48] on button "Close" at bounding box center [1385, 45] width 15 height 15
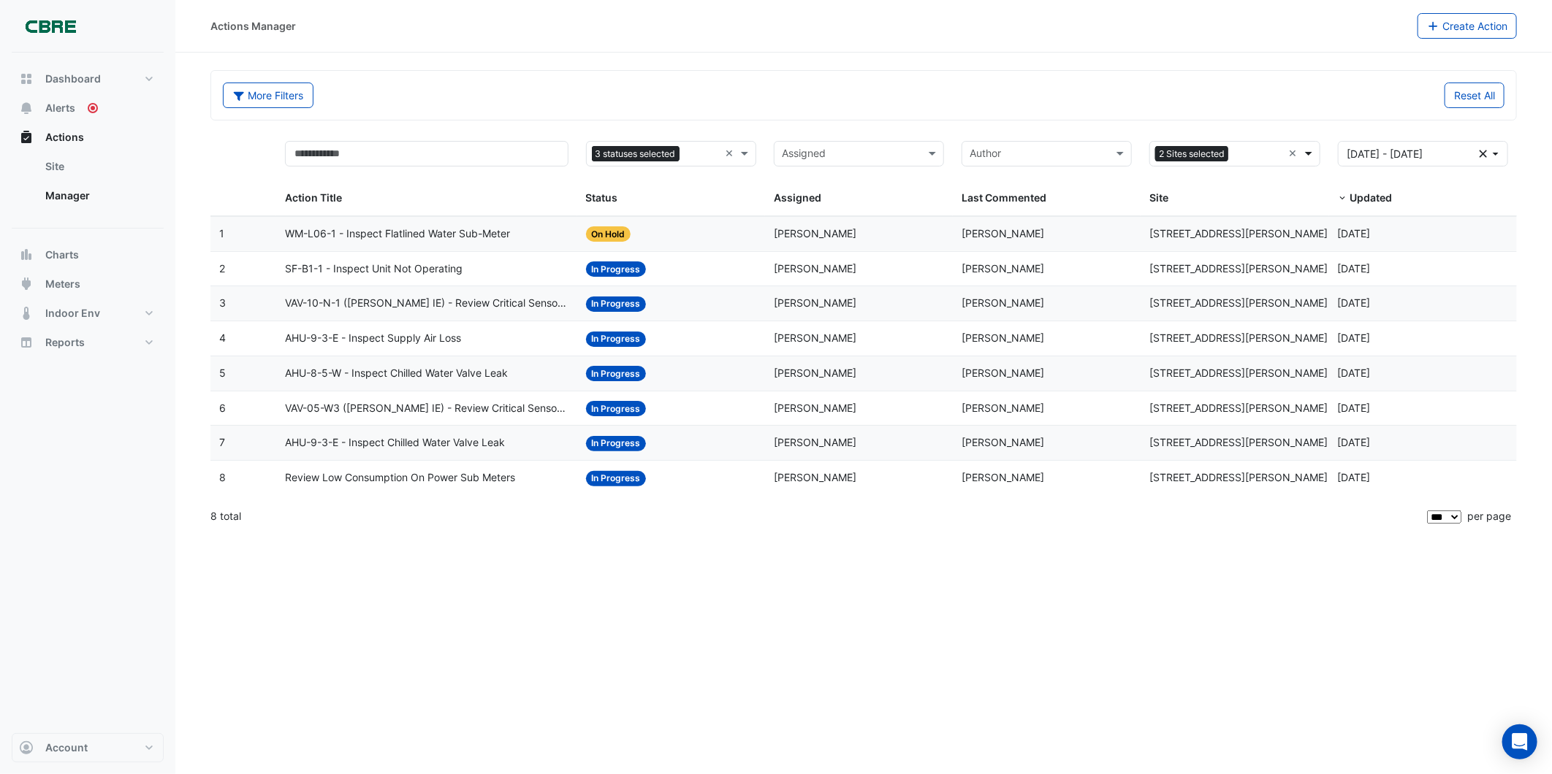
click at [929, 156] on span at bounding box center [1310, 153] width 18 height 17
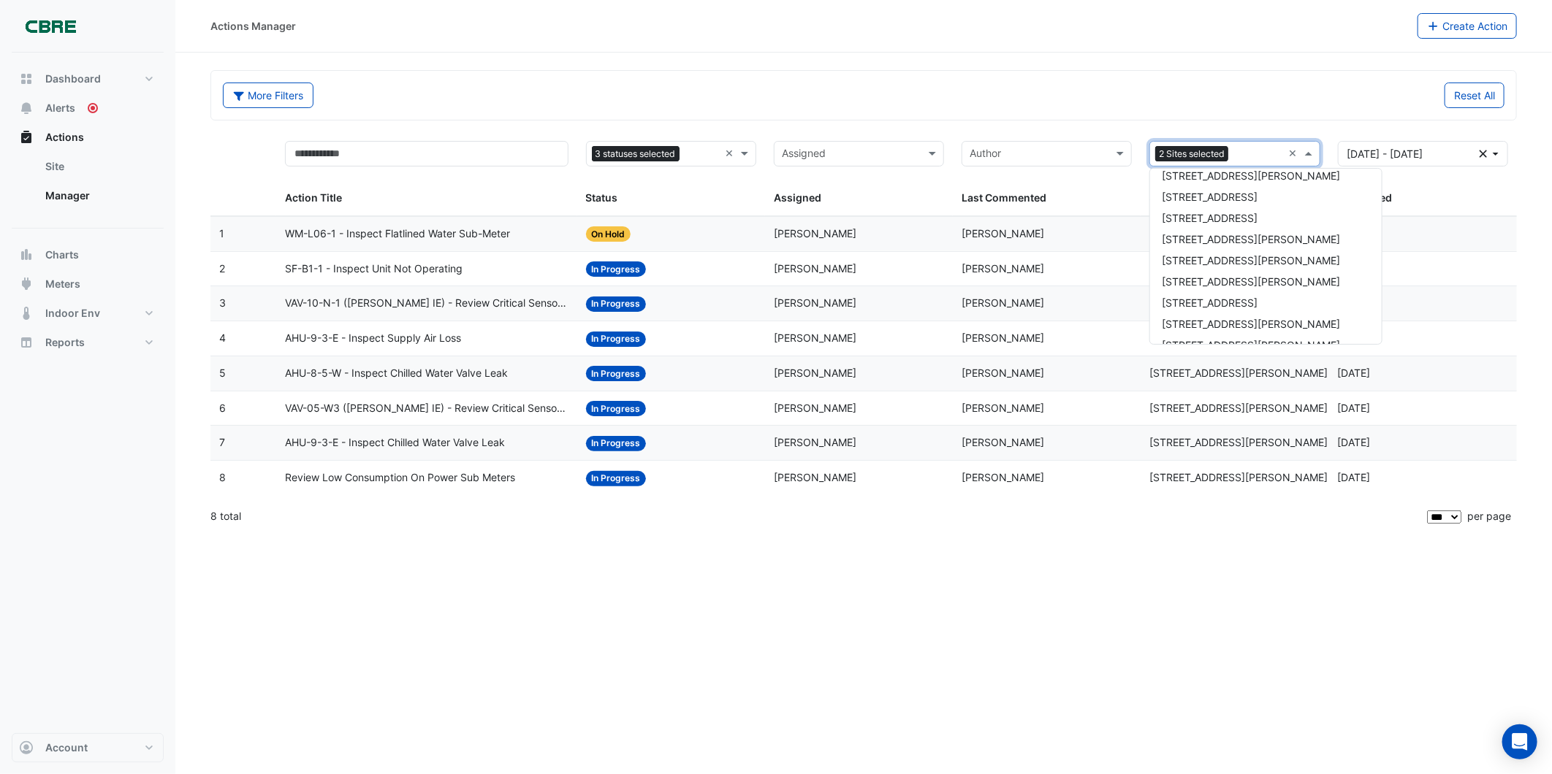
scroll to position [893, 0]
click at [929, 289] on div "[STREET_ADDRESS]" at bounding box center [1266, 288] width 232 height 21
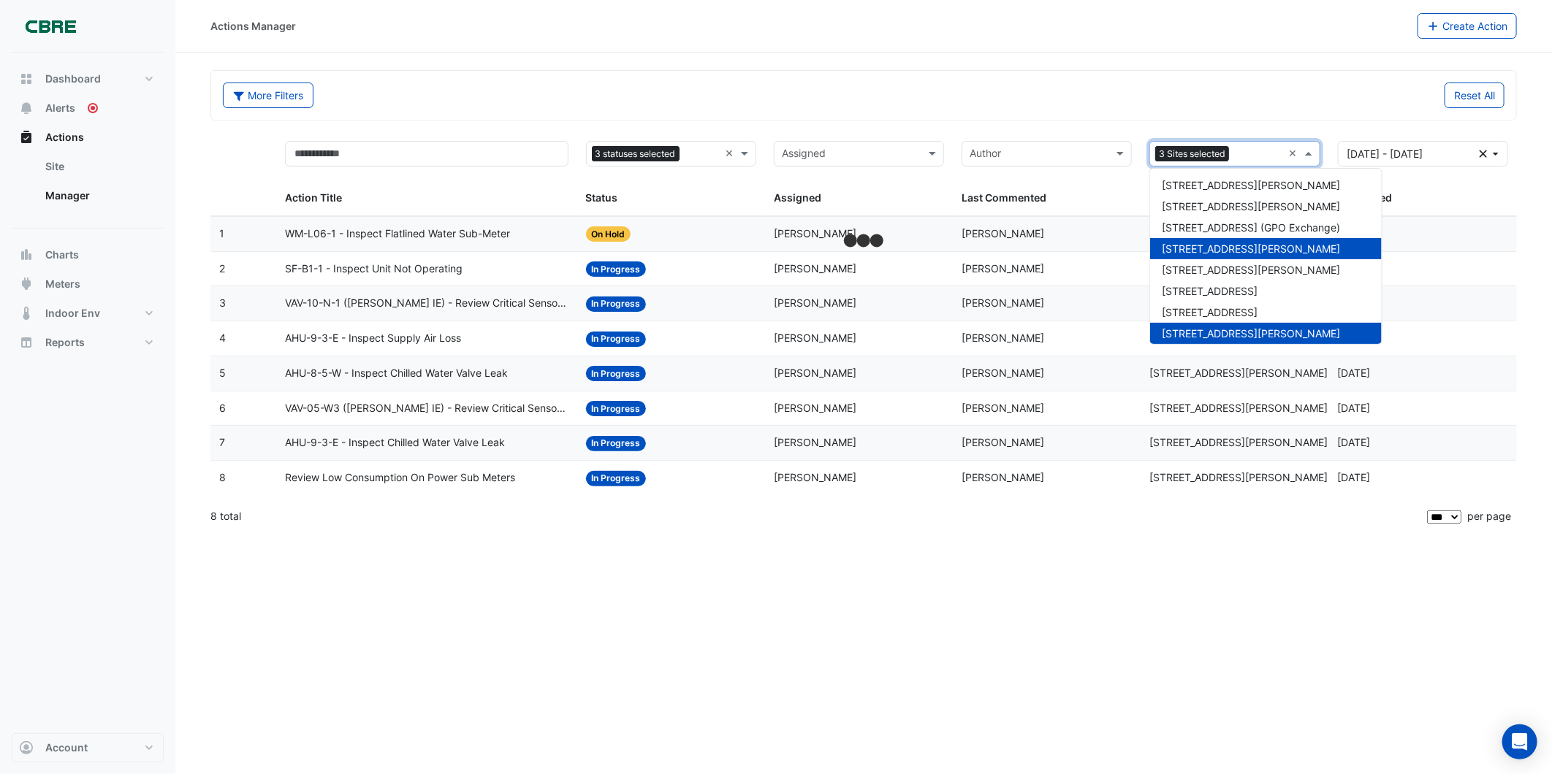
click at [929, 153] on span at bounding box center [1310, 153] width 18 height 17
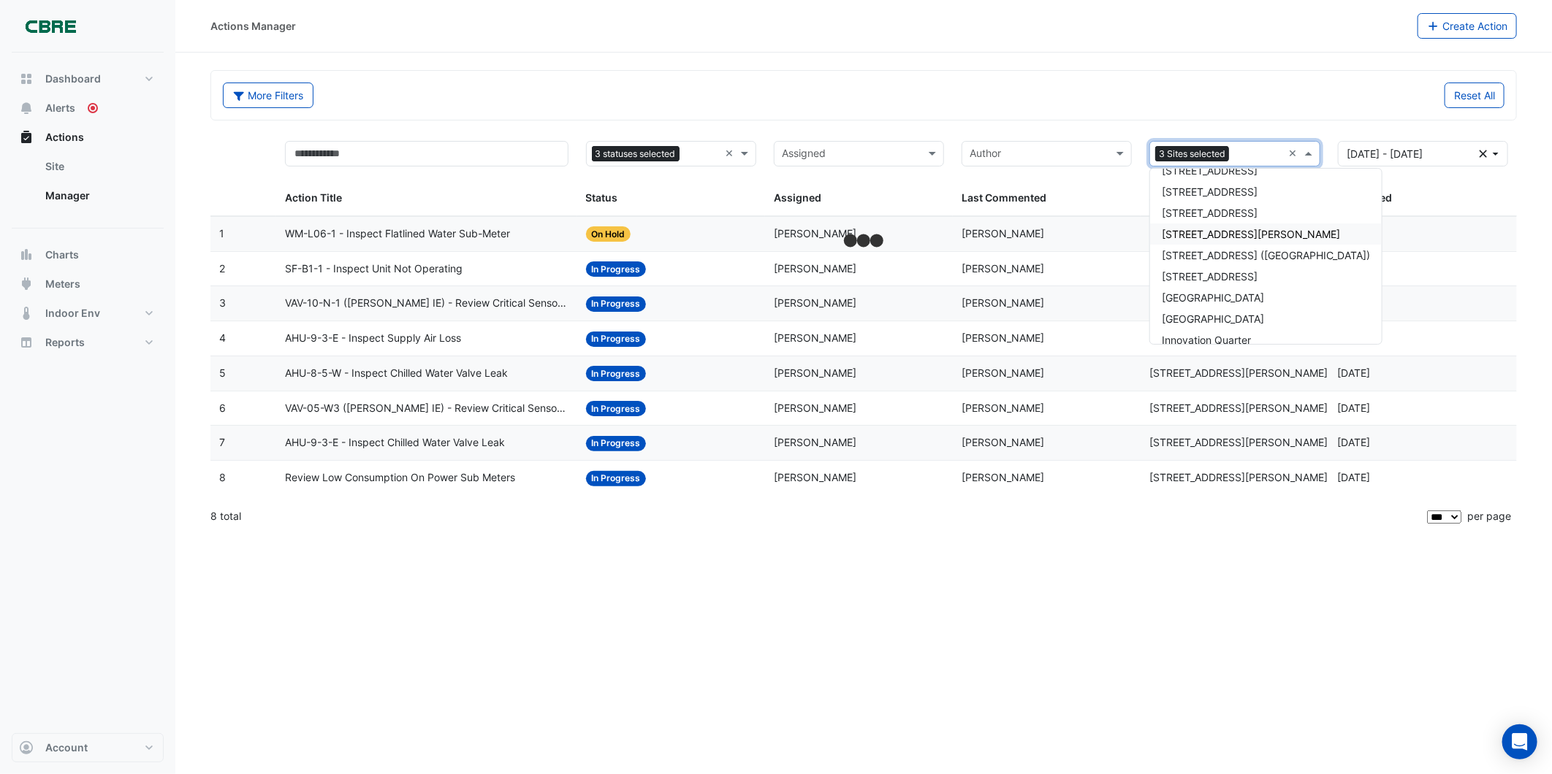
scroll to position [1046, 0]
click at [929, 237] on span "[STREET_ADDRESS]" at bounding box center [1210, 241] width 96 height 12
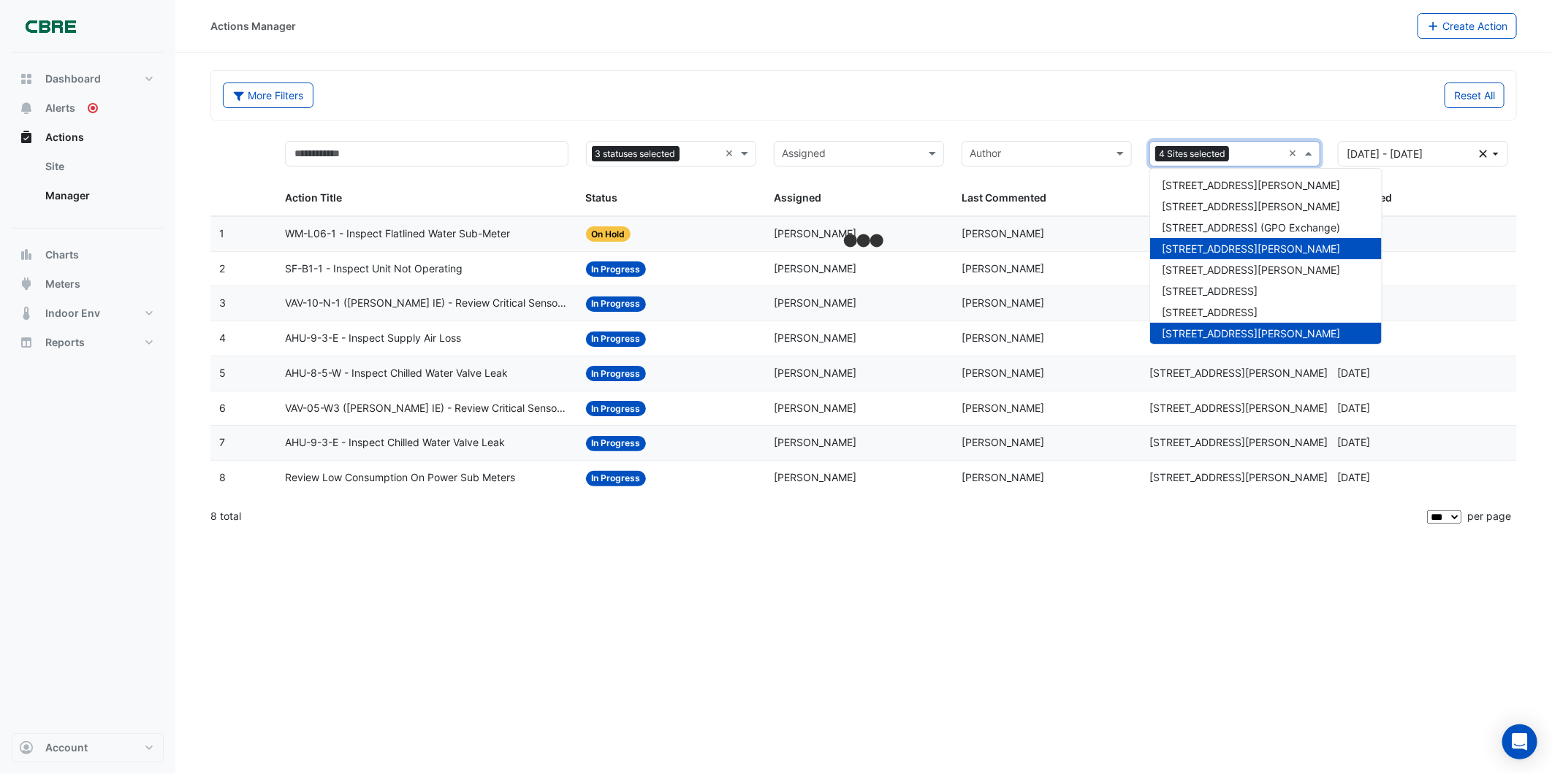
click at [929, 150] on span at bounding box center [1310, 153] width 18 height 17
click at [929, 242] on div "[STREET_ADDRESS][PERSON_NAME]" at bounding box center [1266, 248] width 232 height 21
click at [929, 331] on div "[STREET_ADDRESS][PERSON_NAME]" at bounding box center [1266, 333] width 232 height 21
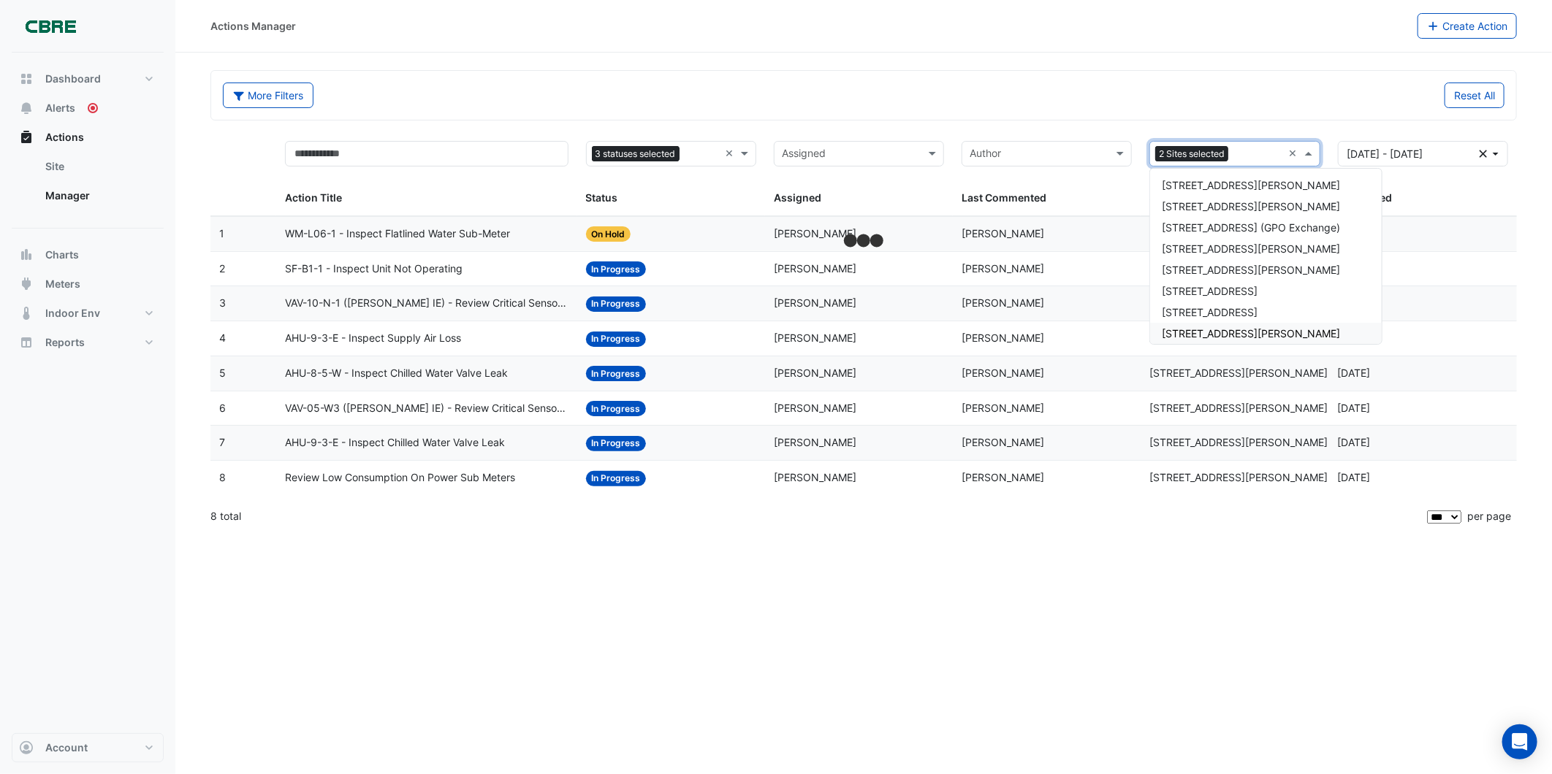
click at [929, 492] on div "Actions Manager Create Action More Filters Reset All 3 statuses selected × Assi…" at bounding box center [863, 387] width 1376 height 774
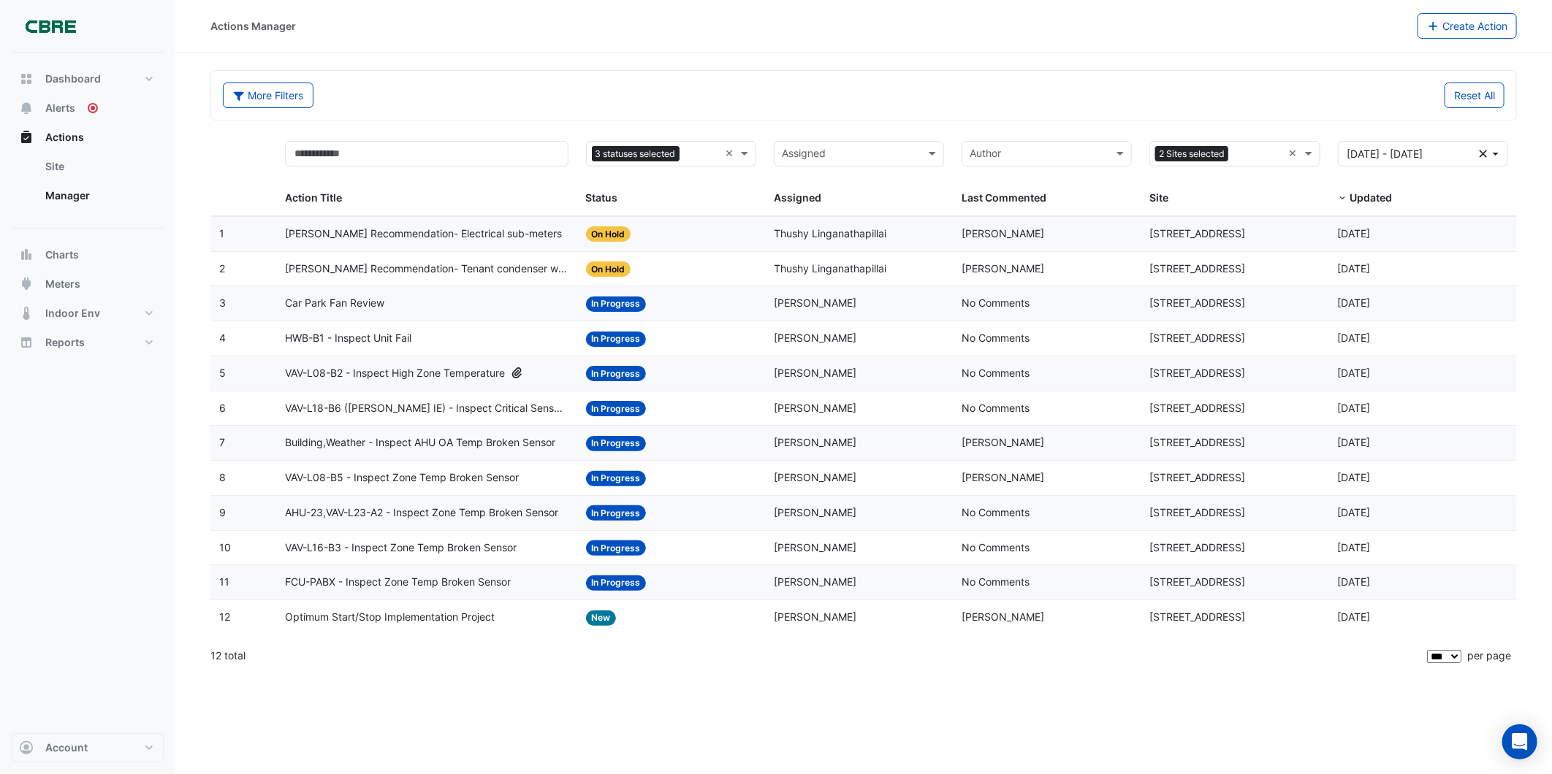
click at [636, 492] on span "In Progress" at bounding box center [616, 583] width 61 height 15
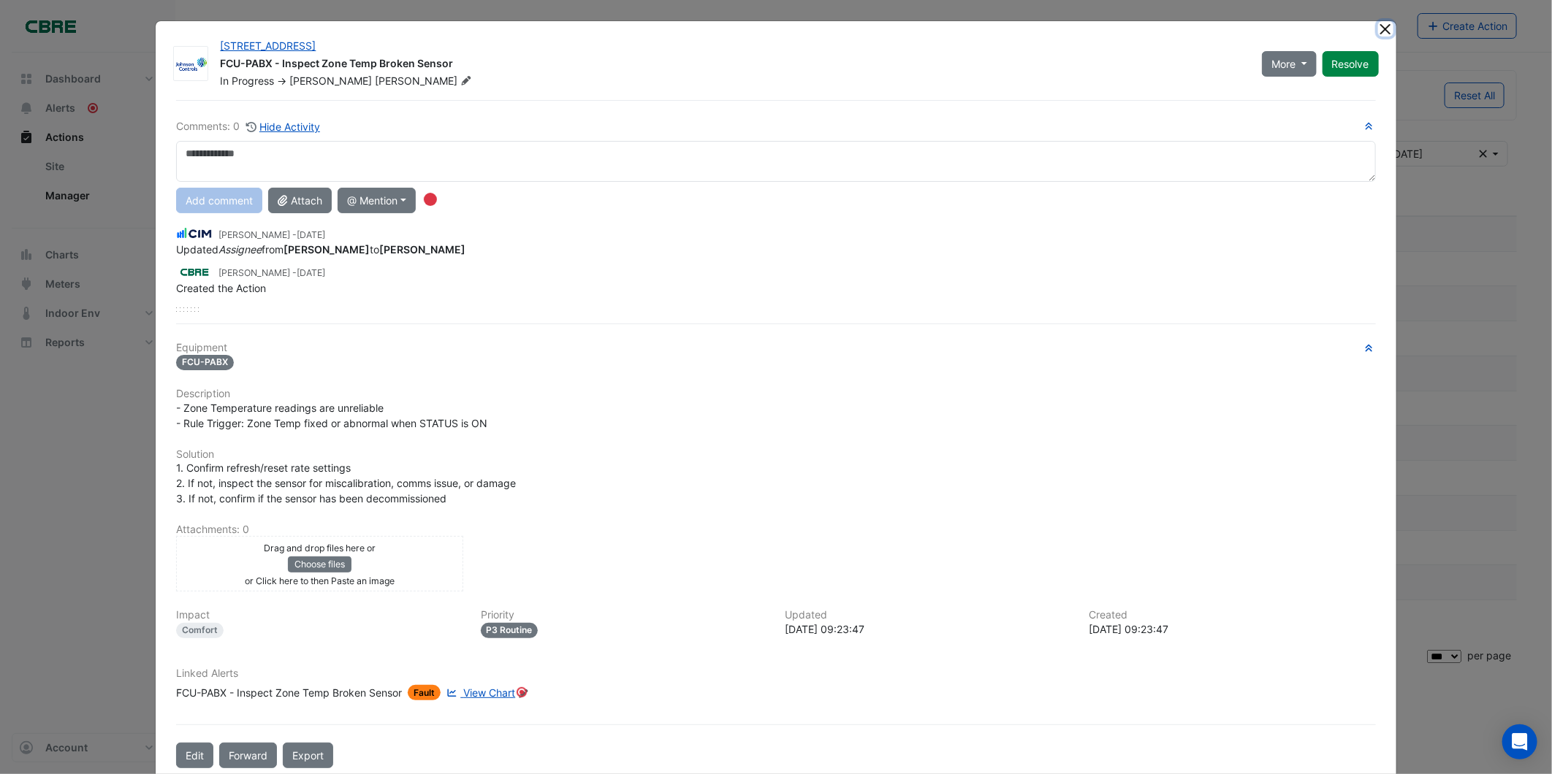
click at [929, 30] on button "Close" at bounding box center [1385, 28] width 15 height 15
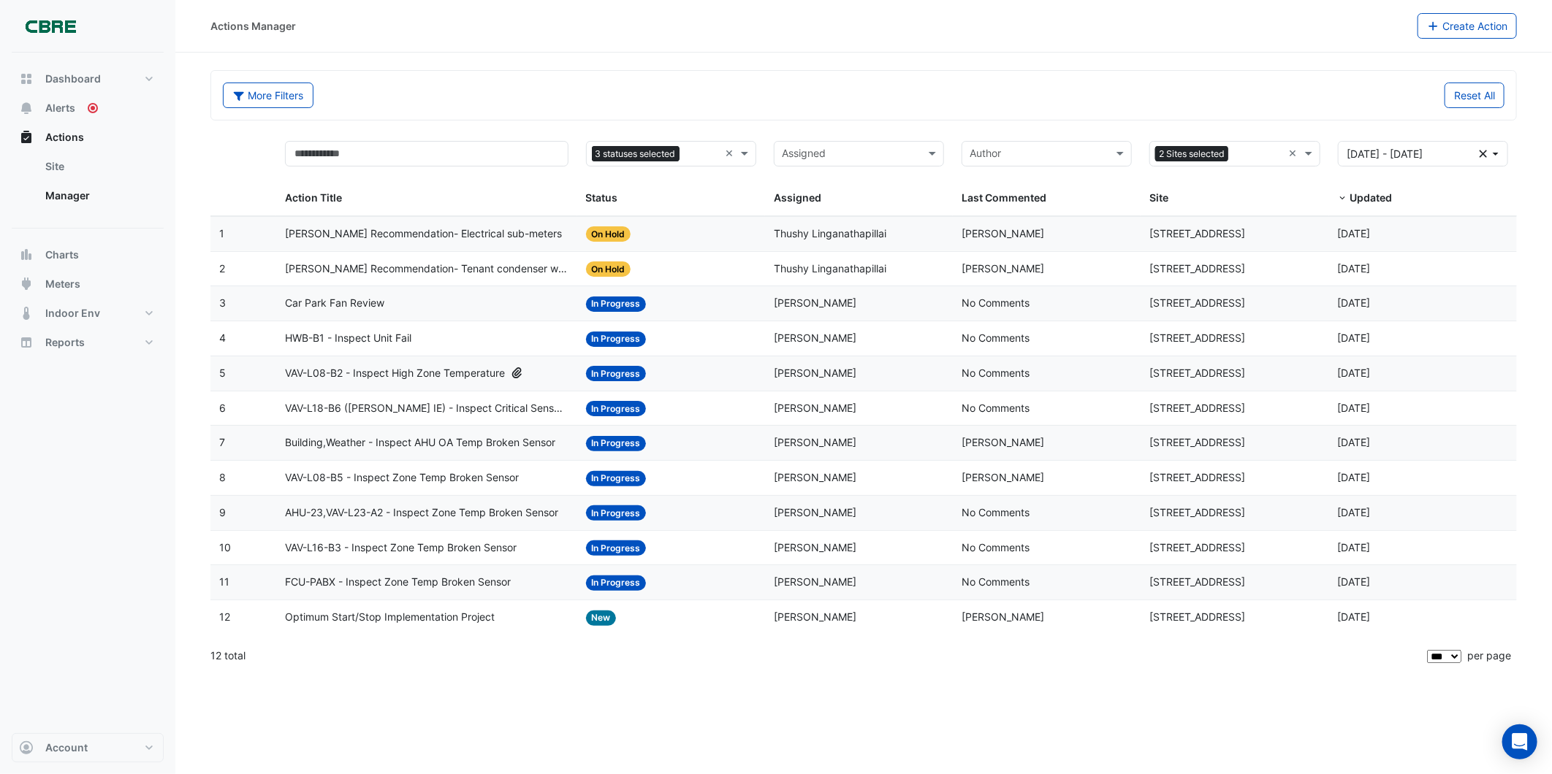
click at [638, 479] on span "In Progress" at bounding box center [616, 478] width 61 height 15
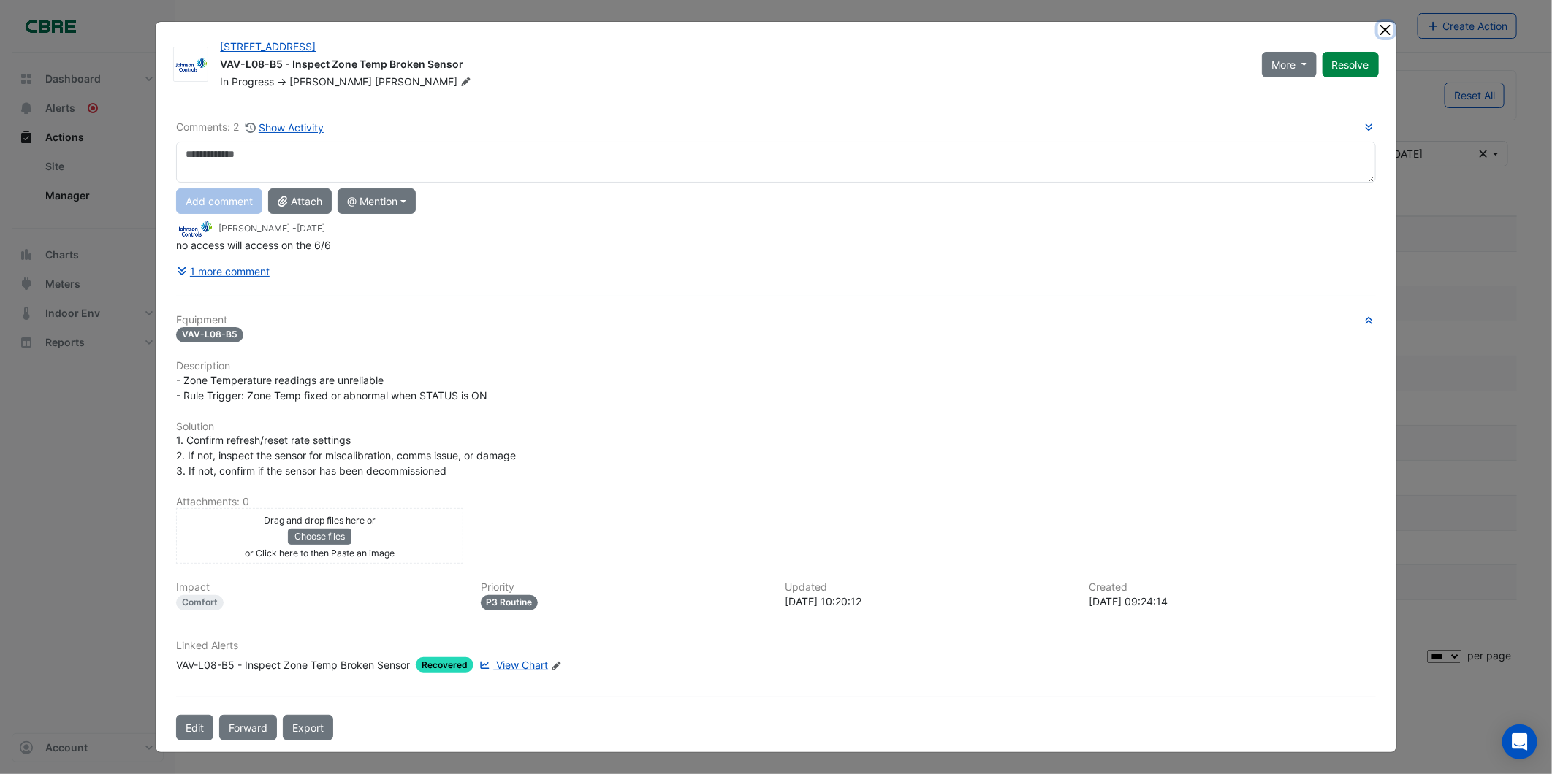
click at [929, 34] on button "Close" at bounding box center [1385, 29] width 15 height 15
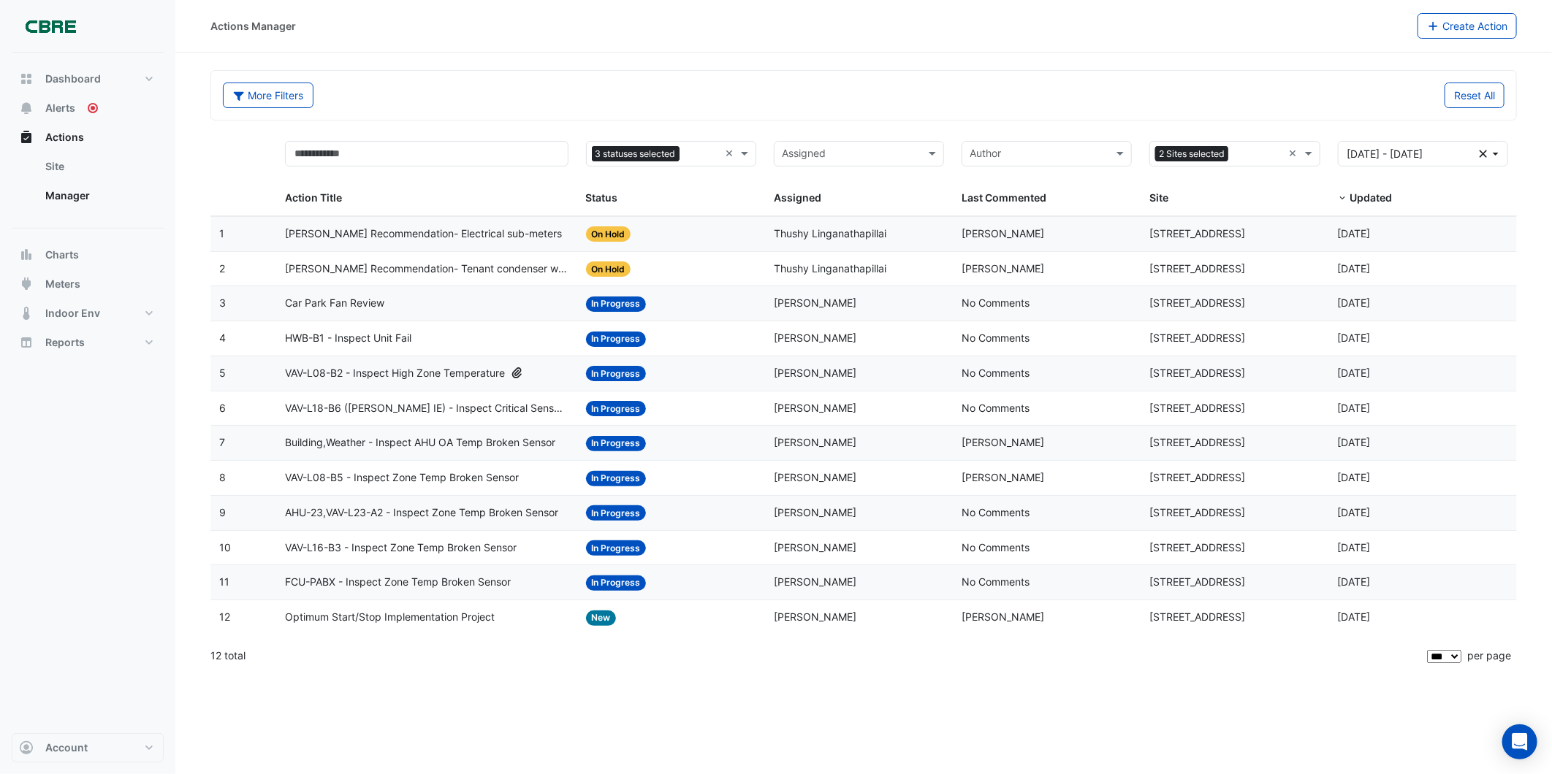
click at [620, 308] on span "In Progress" at bounding box center [616, 304] width 61 height 15
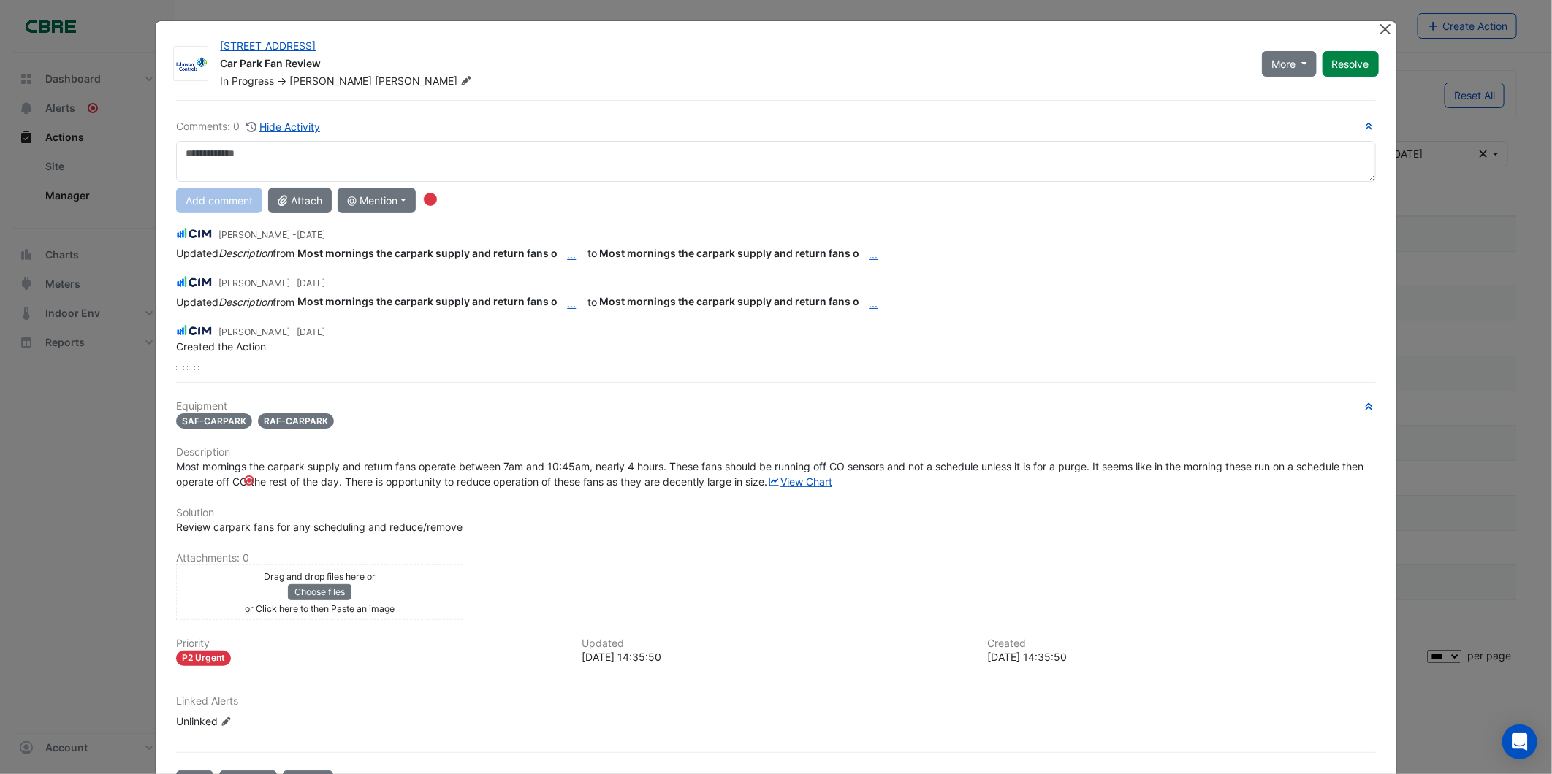
click at [929, 20] on ngb-modal-window "[STREET_ADDRESS] Car Park Fan Review In Progress -> [PERSON_NAME] More On Hold …" at bounding box center [776, 387] width 1552 height 774
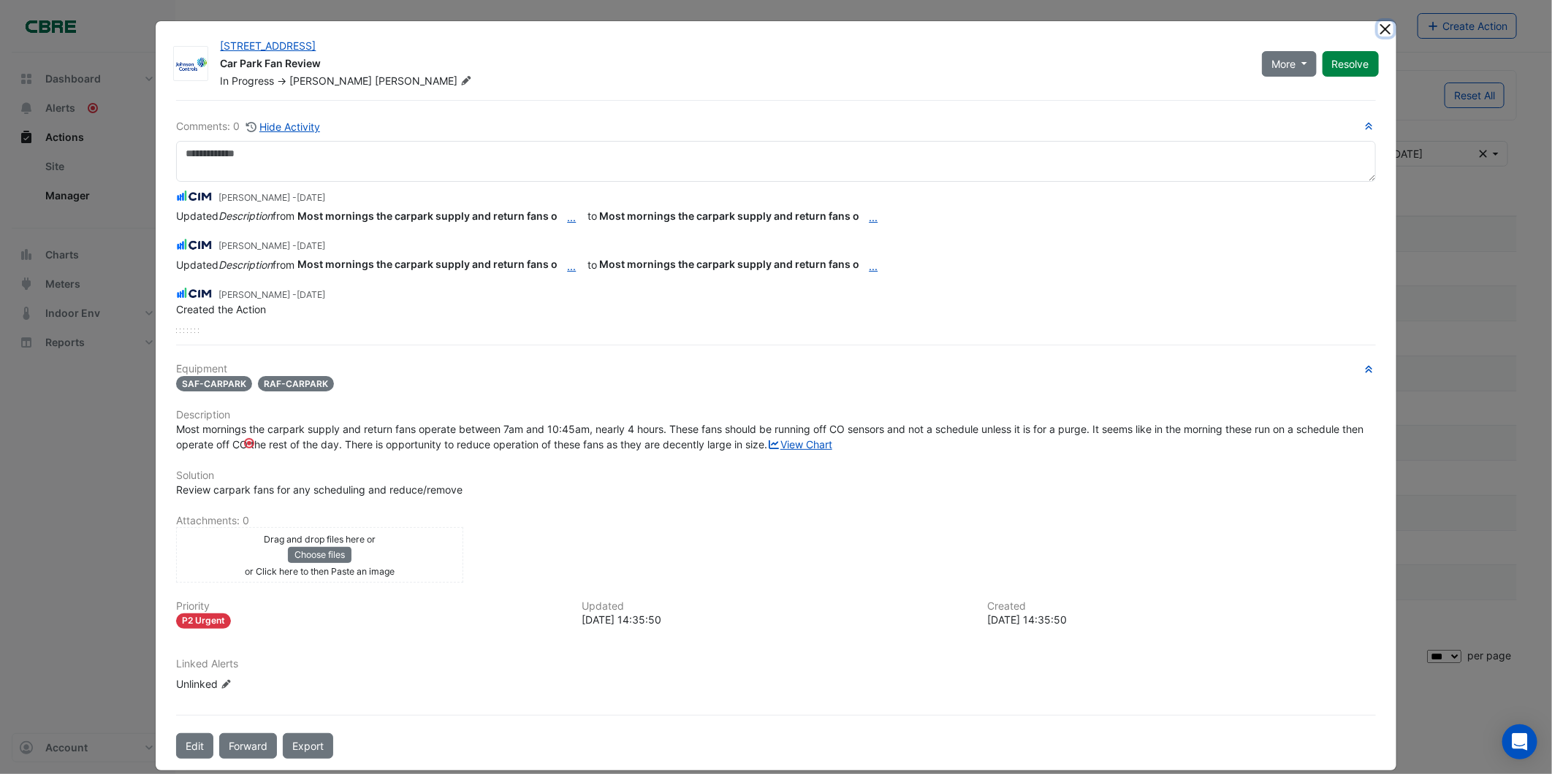
click at [929, 31] on button "Close" at bounding box center [1385, 28] width 15 height 15
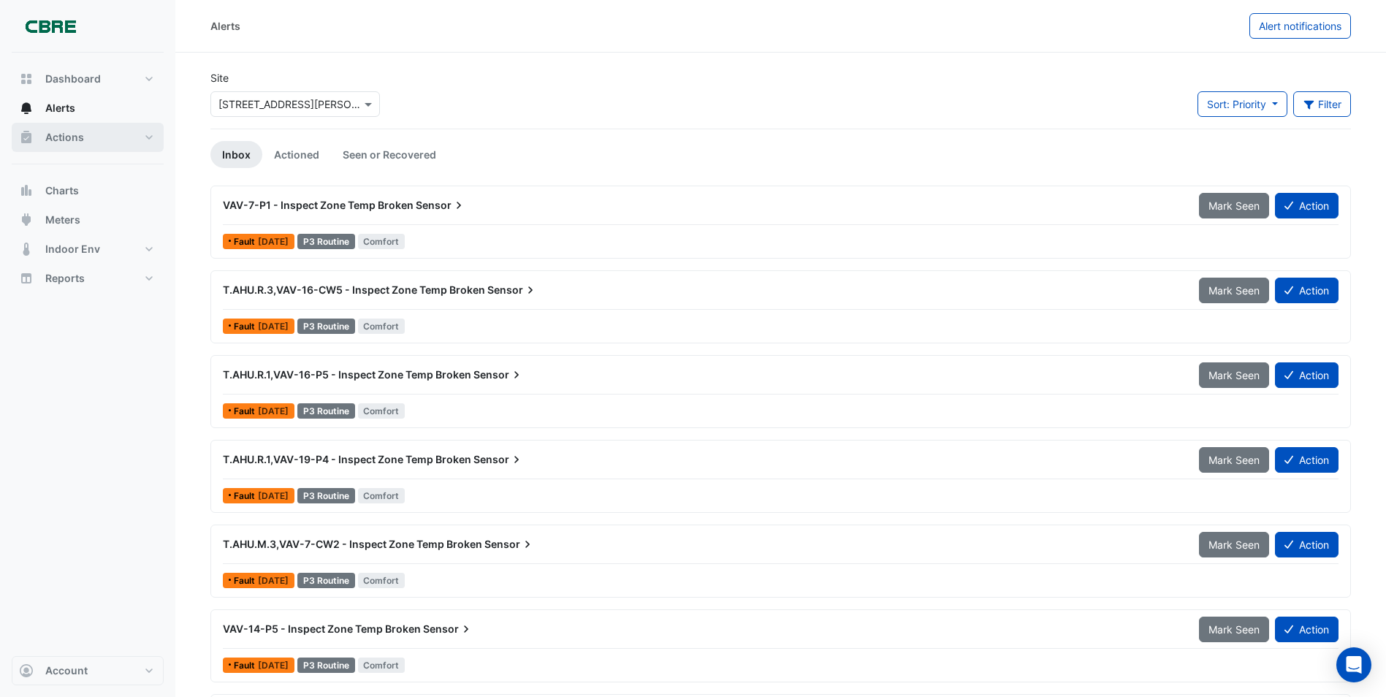
click at [77, 134] on span "Actions" at bounding box center [64, 137] width 39 height 15
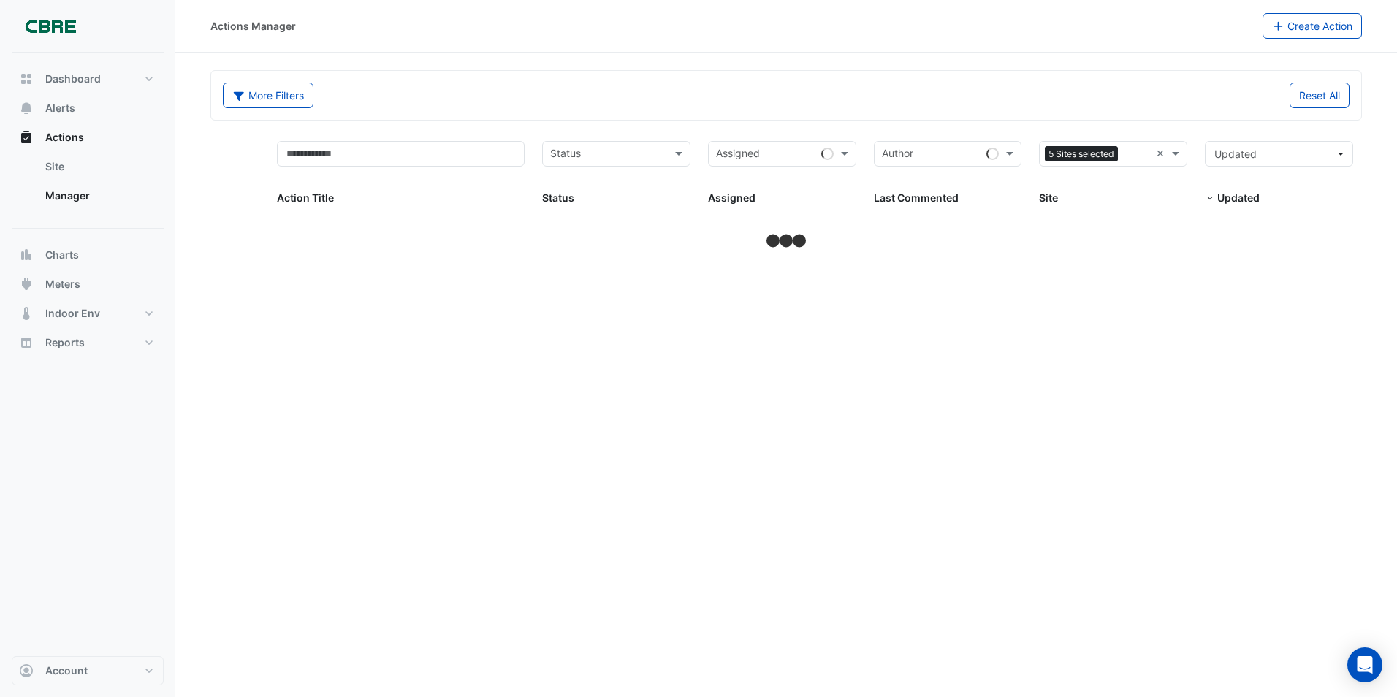
select select "***"
